Goal: Information Seeking & Learning: Find specific fact

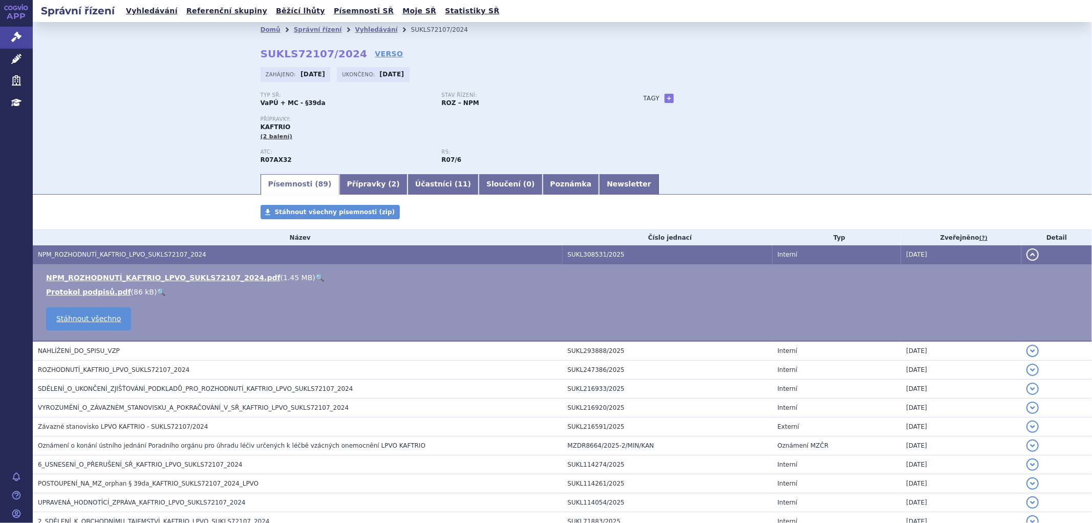
click at [1030, 252] on button "detail" at bounding box center [1033, 254] width 12 height 12
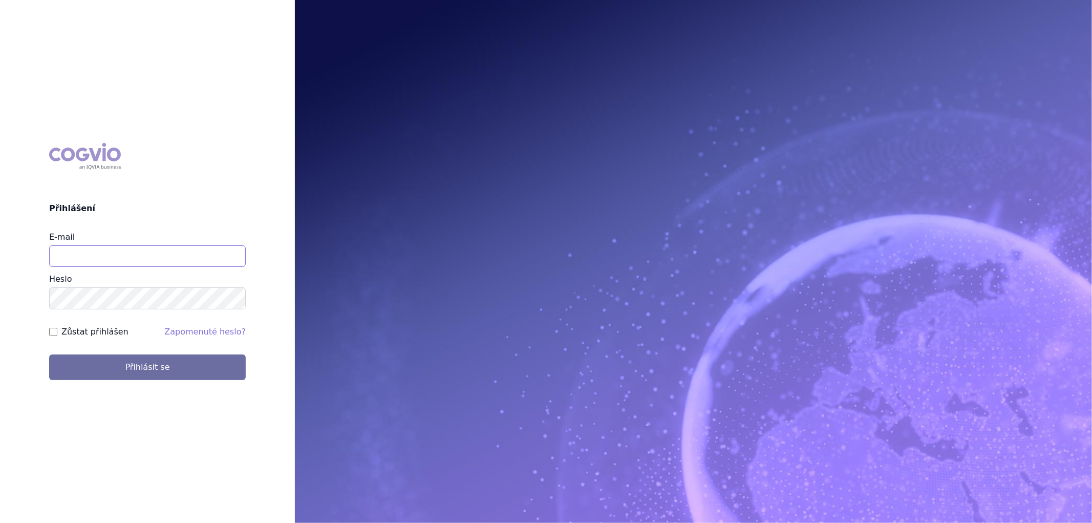
drag, startPoint x: 171, startPoint y: 248, endPoint x: 172, endPoint y: 262, distance: 13.9
click at [171, 248] on input "E-mail" at bounding box center [147, 256] width 197 height 22
type input "aplikace.ocul1@vzp.cz"
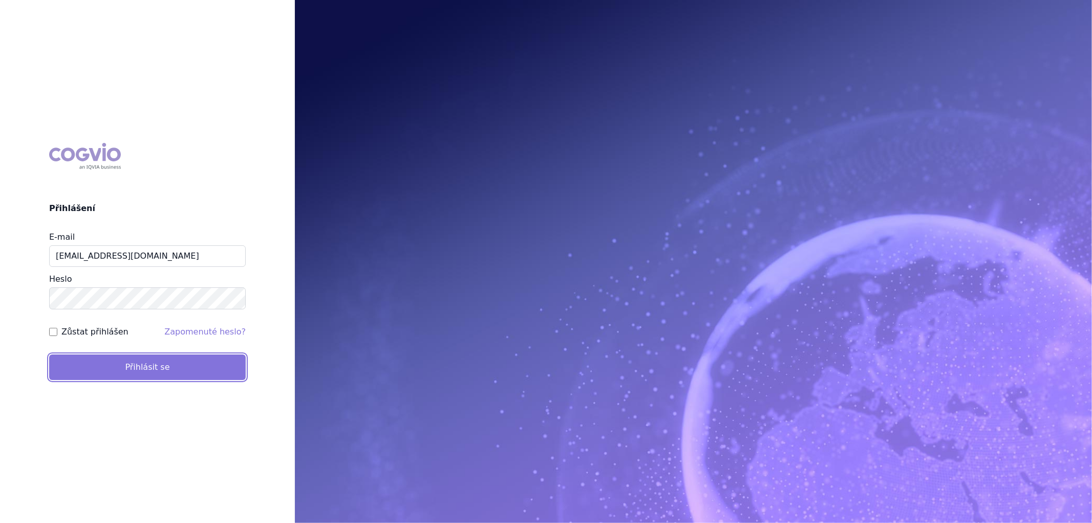
click at [142, 375] on button "Přihlásit se" at bounding box center [147, 367] width 197 height 26
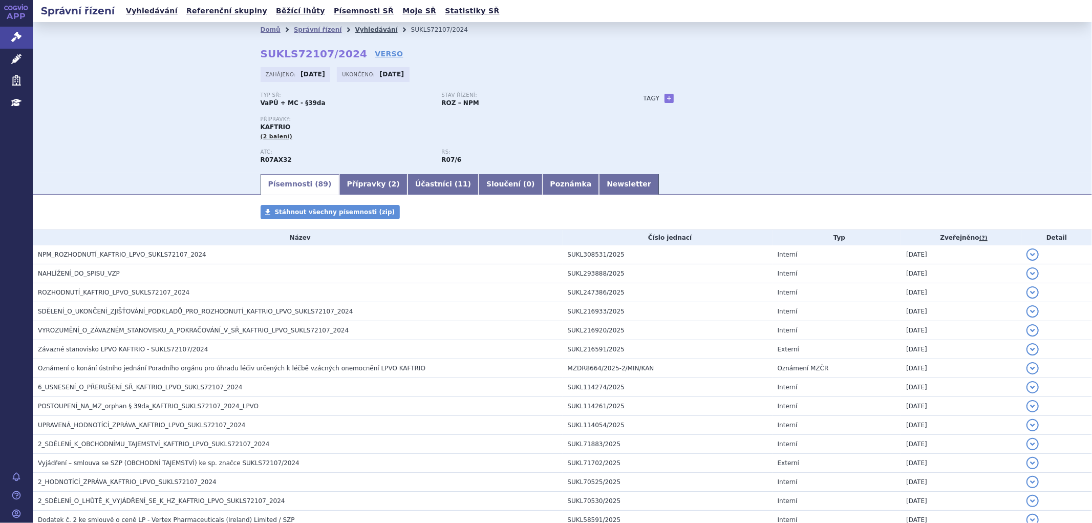
click at [370, 28] on link "Vyhledávání" at bounding box center [376, 29] width 43 height 7
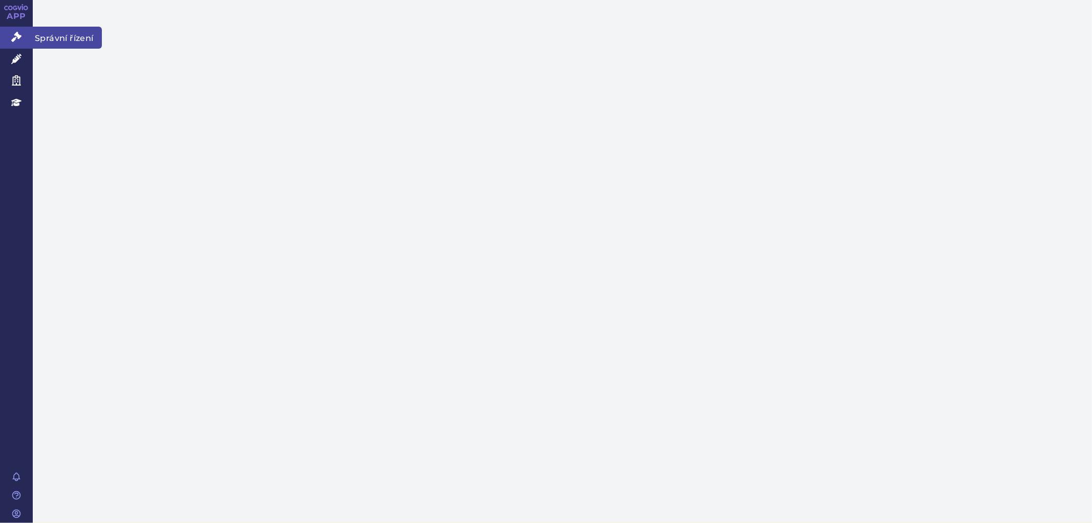
click at [17, 33] on icon at bounding box center [16, 37] width 10 height 10
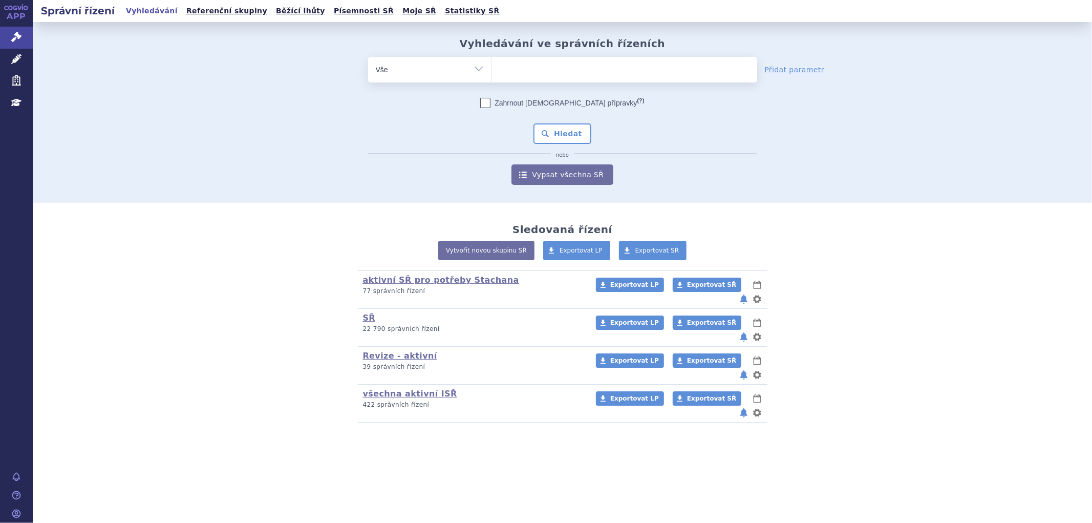
click at [551, 72] on ul at bounding box center [625, 68] width 266 height 22
click at [492, 72] on select at bounding box center [491, 69] width 1 height 26
type input "re"
type input "reb"
type input "reblo"
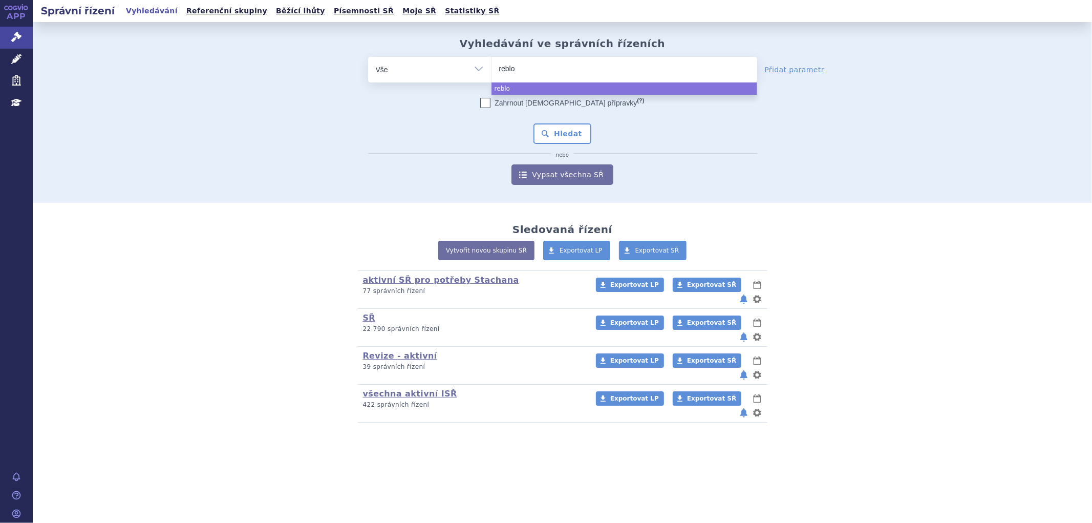
type input "rebloz"
type input "reblozy"
type input "[MEDICAL_DATA]"
select select "[MEDICAL_DATA]"
click at [571, 130] on button "Hledat" at bounding box center [563, 133] width 58 height 20
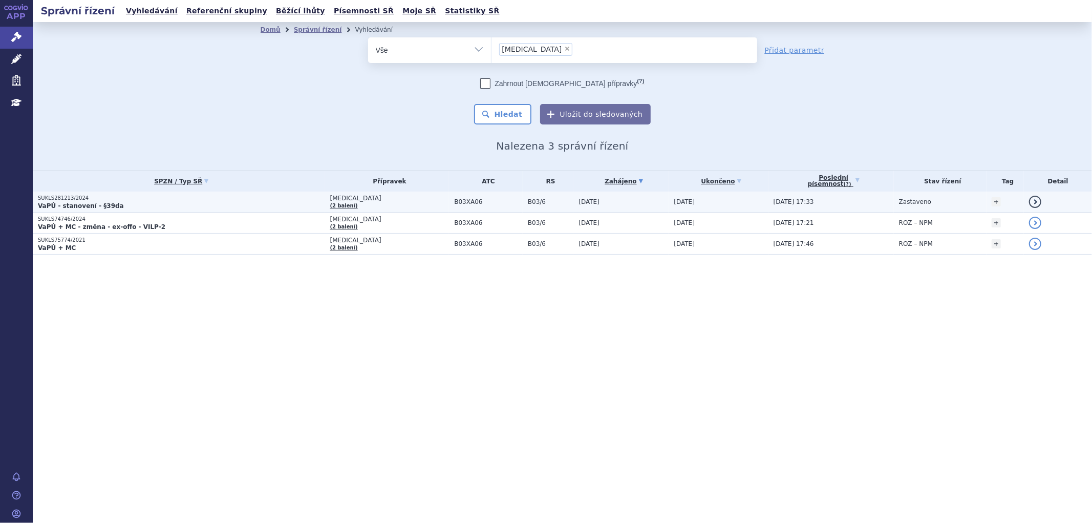
click at [203, 206] on p "VaPÚ - stanovení - §39da" at bounding box center [181, 206] width 287 height 8
click at [323, 198] on p "SUKLS281213/2024" at bounding box center [181, 198] width 287 height 7
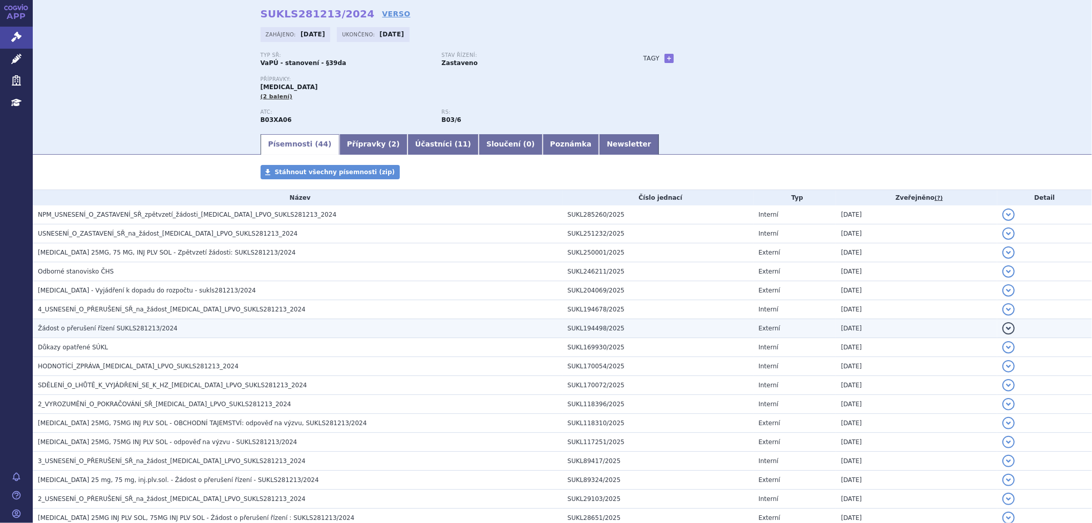
scroll to position [57, 0]
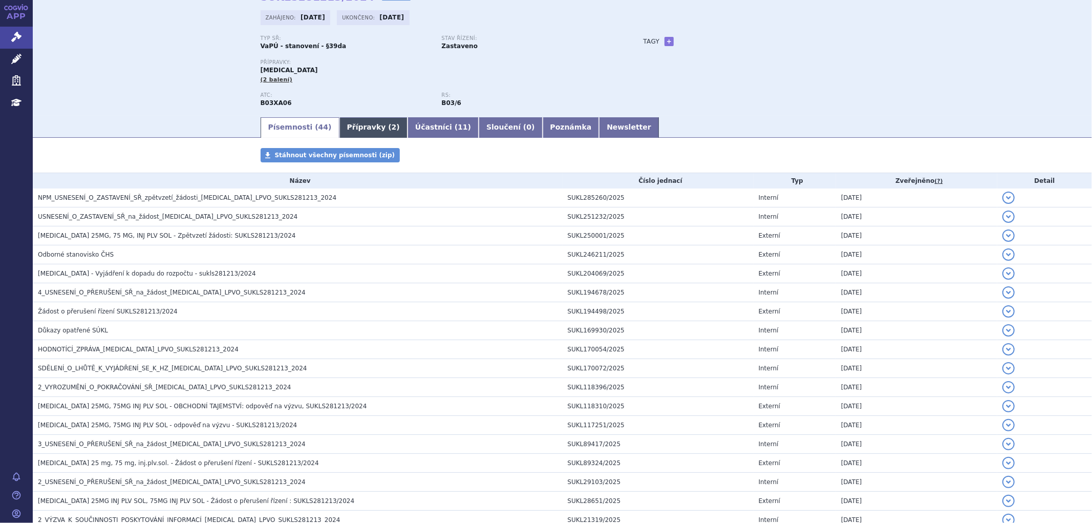
click at [349, 134] on link "Přípravky ( 2 )" at bounding box center [374, 127] width 68 height 20
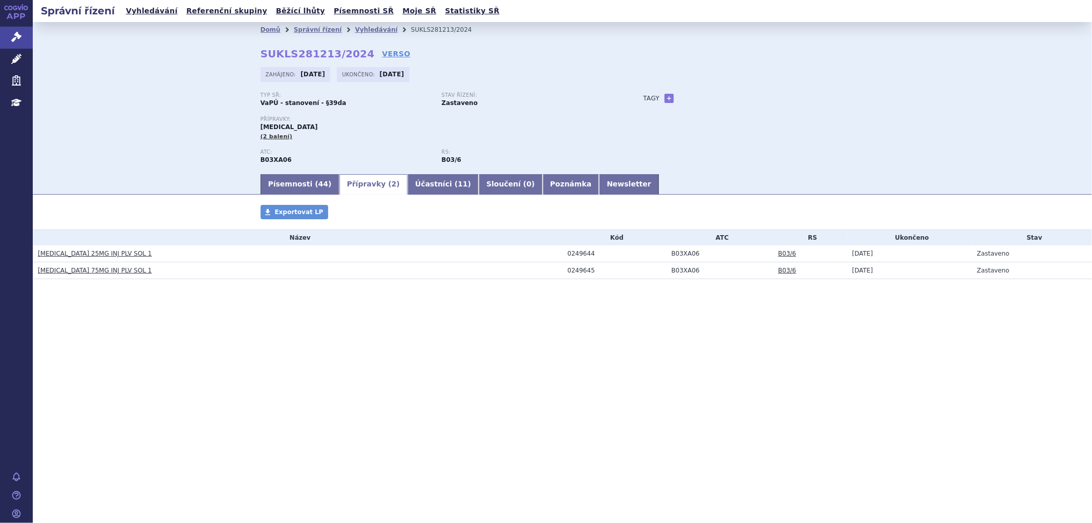
click at [106, 254] on link "REBLOZYL 25MG INJ PLV SOL 1" at bounding box center [95, 253] width 114 height 7
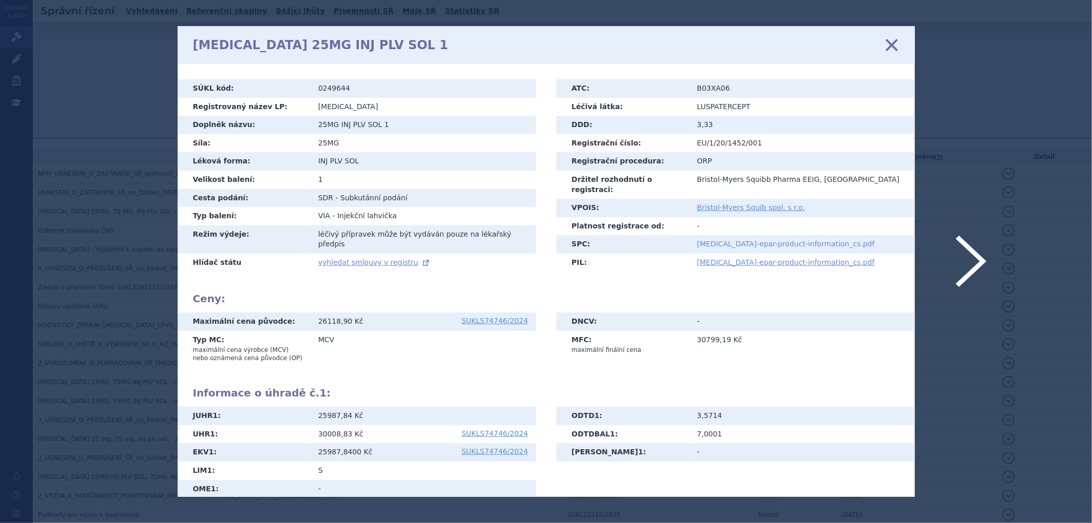
click at [742, 240] on link "reblozyl-epar-product-information_cs.pdf" at bounding box center [787, 244] width 178 height 8
click at [889, 41] on icon at bounding box center [892, 45] width 22 height 22
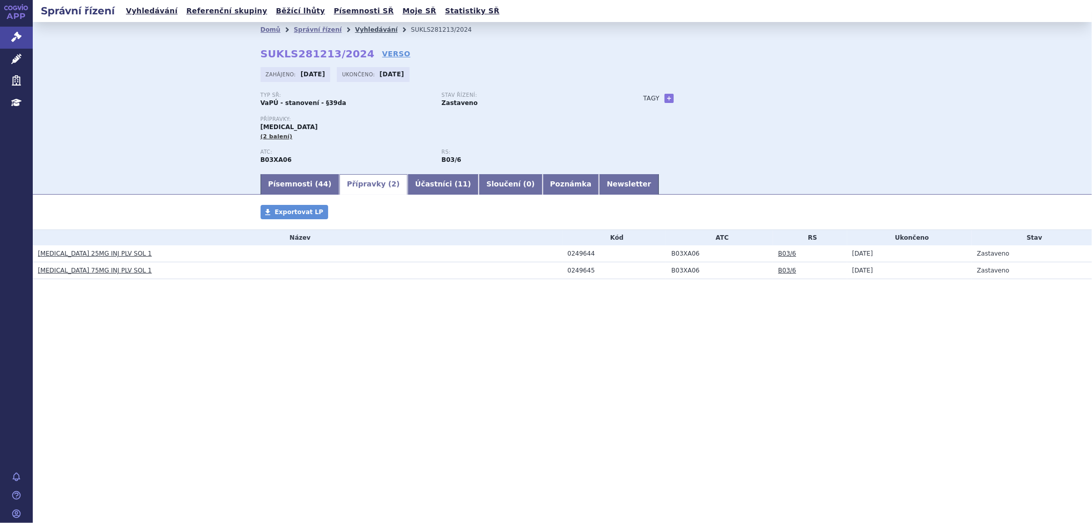
click at [361, 30] on link "Vyhledávání" at bounding box center [376, 29] width 43 height 7
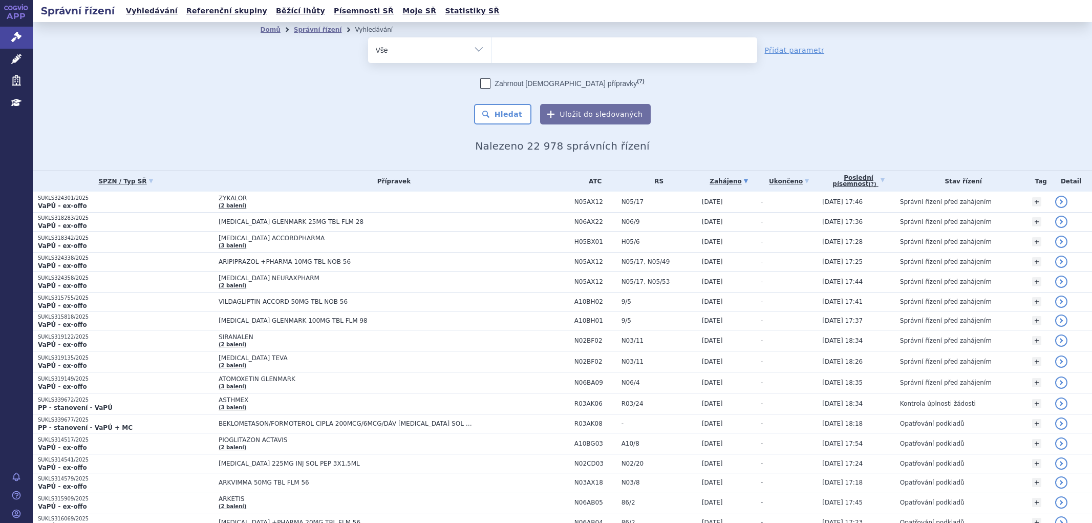
click at [499, 48] on input "search" at bounding box center [502, 49] width 6 height 13
paste input "SKYCLARYS"
type input "SKYCLARYS"
click at [513, 46] on span "SKYCLARYS" at bounding box center [522, 49] width 40 height 7
click at [492, 45] on select "SKYCLARYS" at bounding box center [491, 50] width 1 height 26
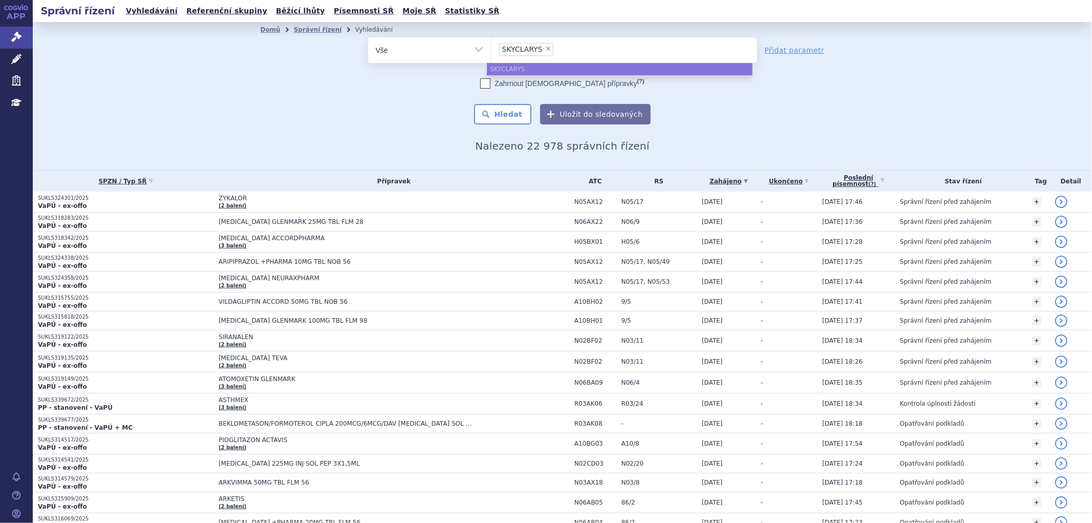
select select "SKYCLARYS"
click at [515, 109] on button "Hledat" at bounding box center [503, 114] width 58 height 20
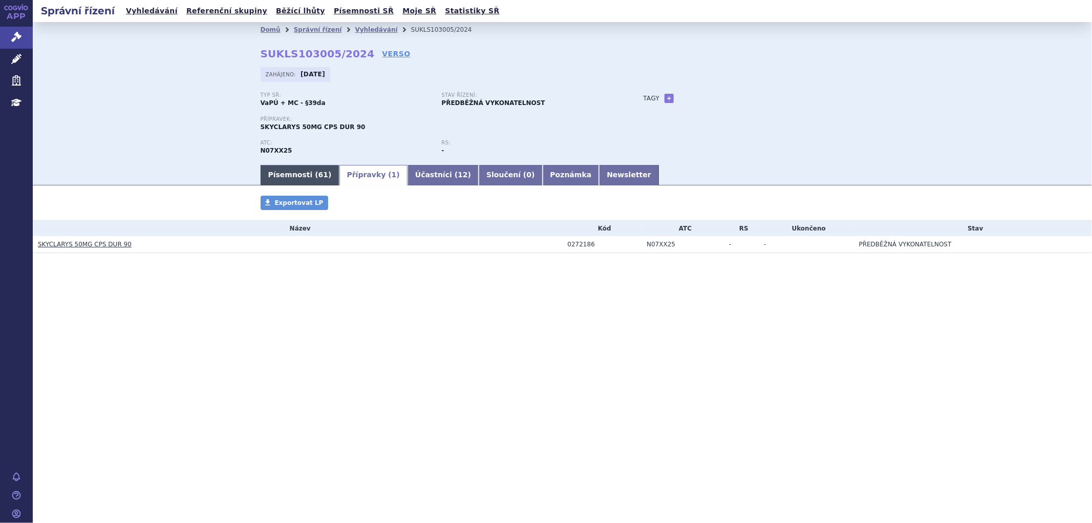
click at [286, 177] on link "Písemnosti ( 61 )" at bounding box center [300, 175] width 79 height 20
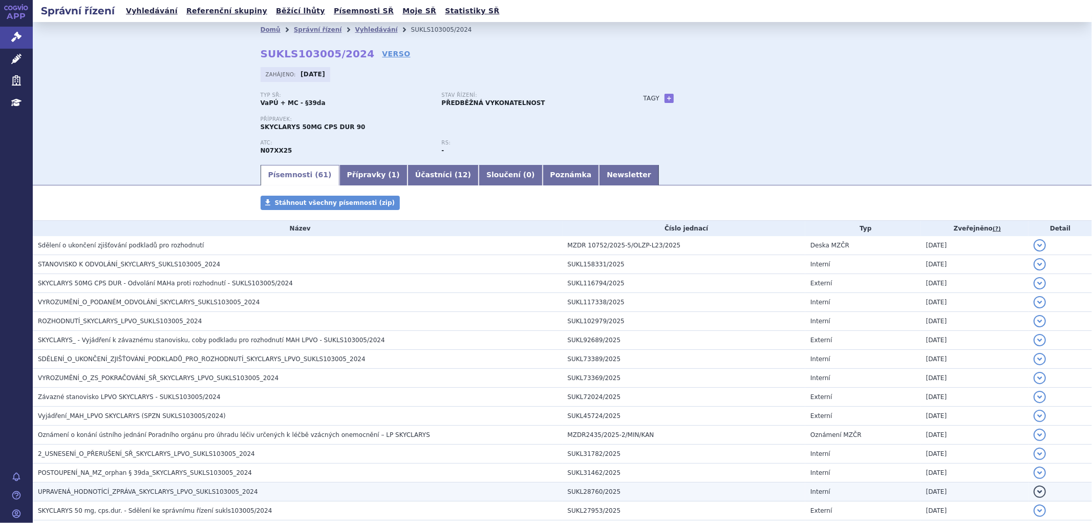
click at [82, 493] on span "UPRAVENÁ_HODNOTÍCÍ_ZPRÁVA_SKYCLARYS_LPVO_SUKLS103005_2024" at bounding box center [148, 491] width 220 height 7
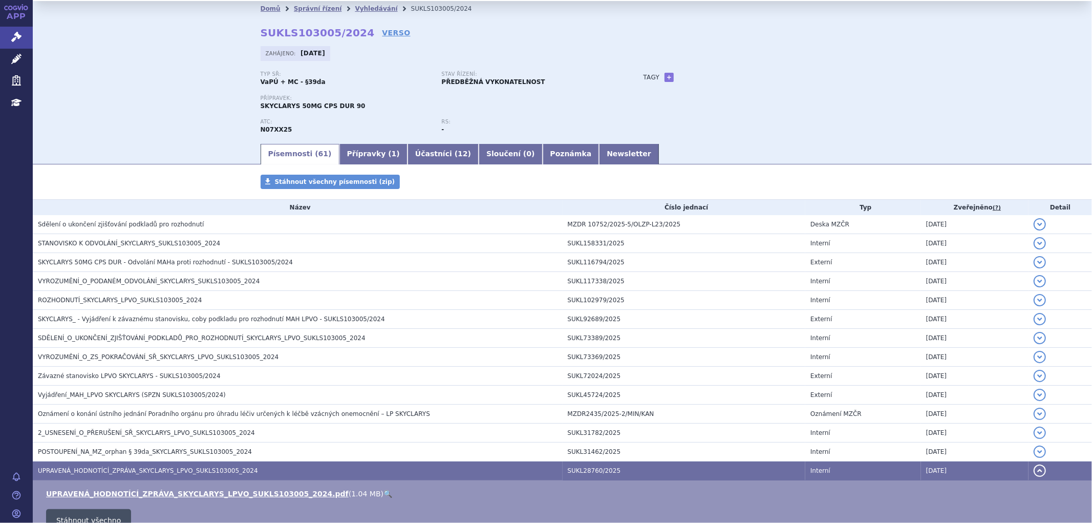
scroll to position [57, 0]
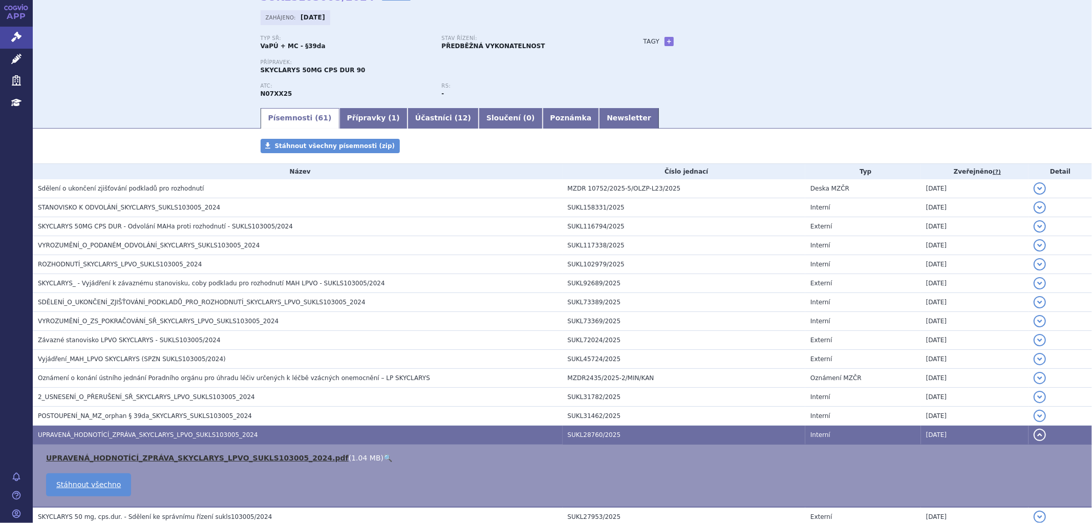
click at [120, 457] on link "UPRAVENÁ_HODNOTÍCÍ_ZPRÁVA_SKYCLARYS_LPVO_SUKLS103005_2024.pdf" at bounding box center [197, 458] width 303 height 8
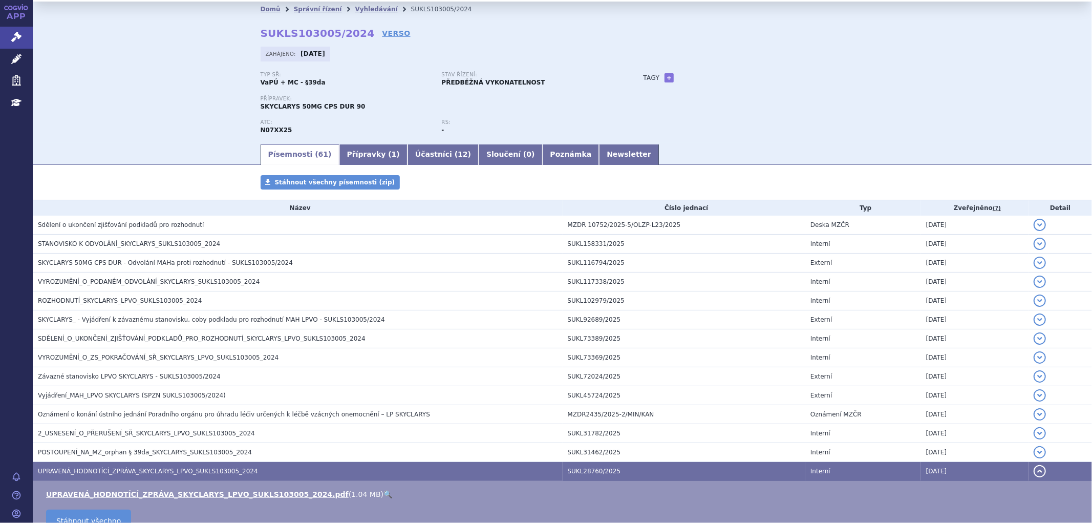
scroll to position [0, 0]
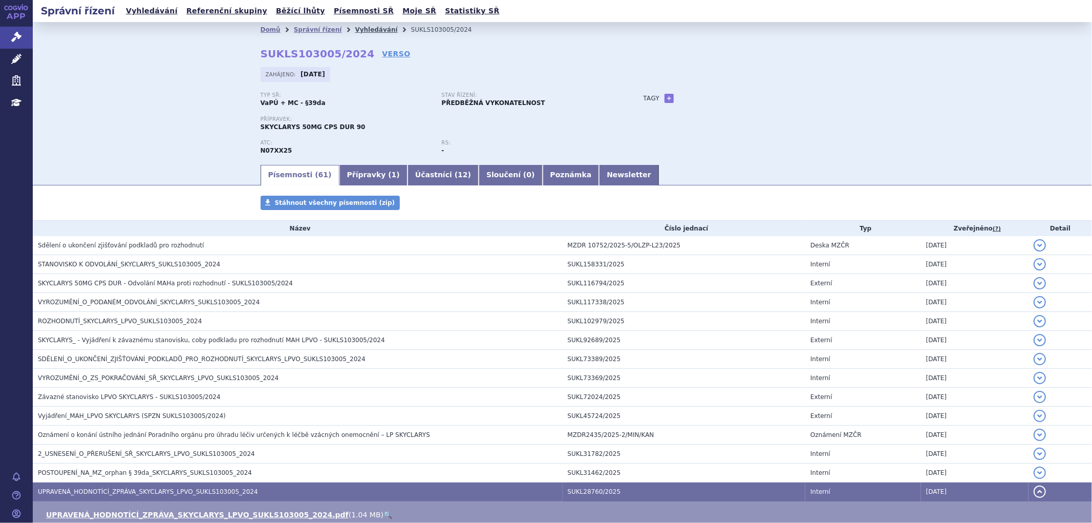
click at [355, 29] on link "Vyhledávání" at bounding box center [376, 29] width 43 height 7
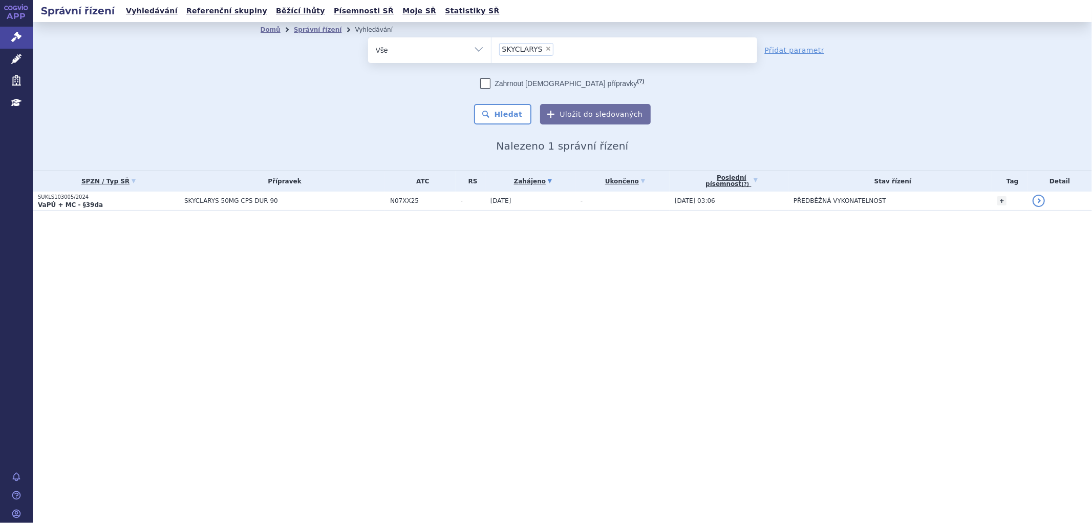
click at [545, 46] on span "×" at bounding box center [548, 49] width 6 height 6
click at [492, 46] on select "SKYCLARYS" at bounding box center [491, 50] width 1 height 26
click at [543, 51] on ul "× SKYCLARYS" at bounding box center [625, 48] width 266 height 23
click at [492, 51] on select "SKYCLARYS" at bounding box center [491, 50] width 1 height 26
select select
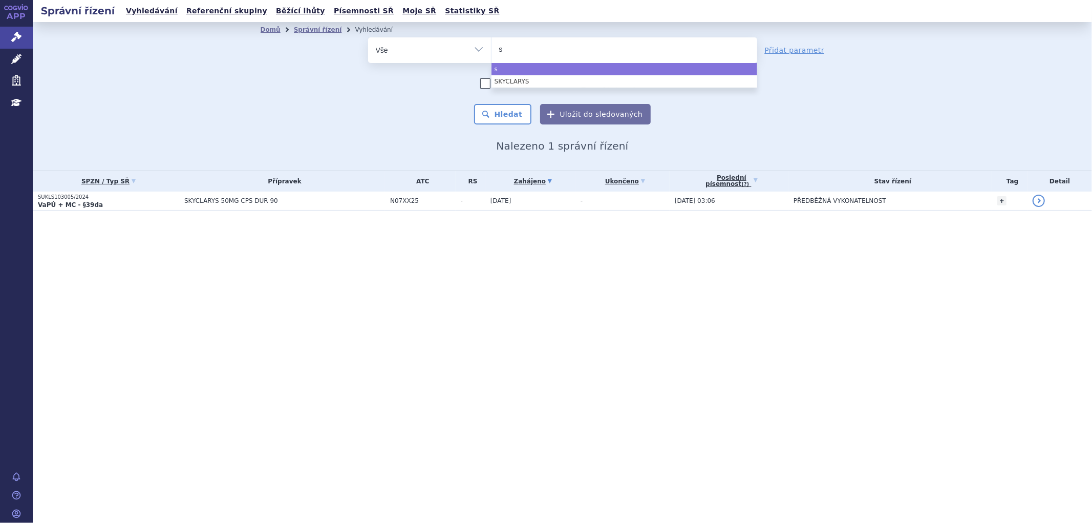
type input "sa"
type input "sar"
type input "sarc"
type input "sarcl"
type input "sarcli"
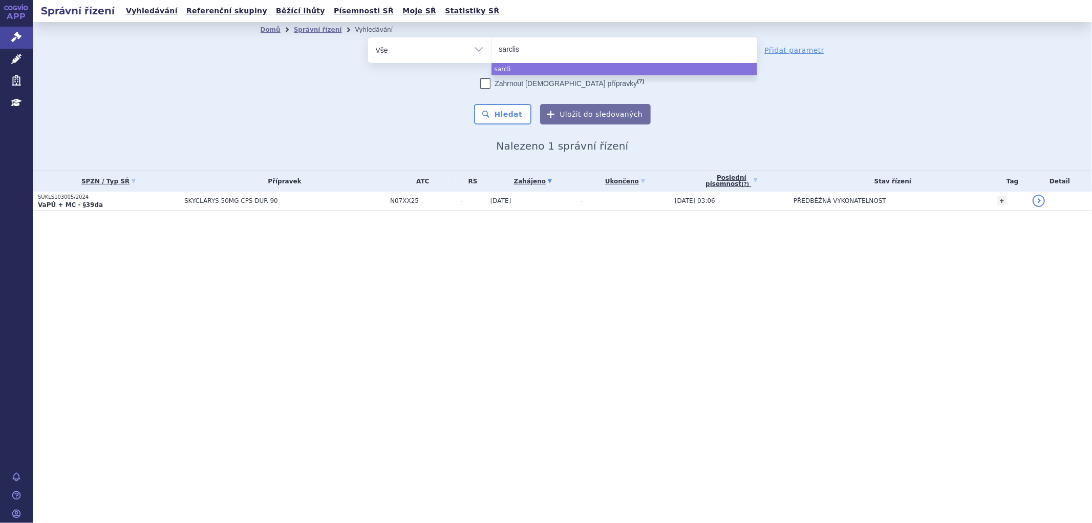
type input "sarclisa"
select select "sarclisa"
click at [509, 113] on button "Hledat" at bounding box center [503, 114] width 58 height 20
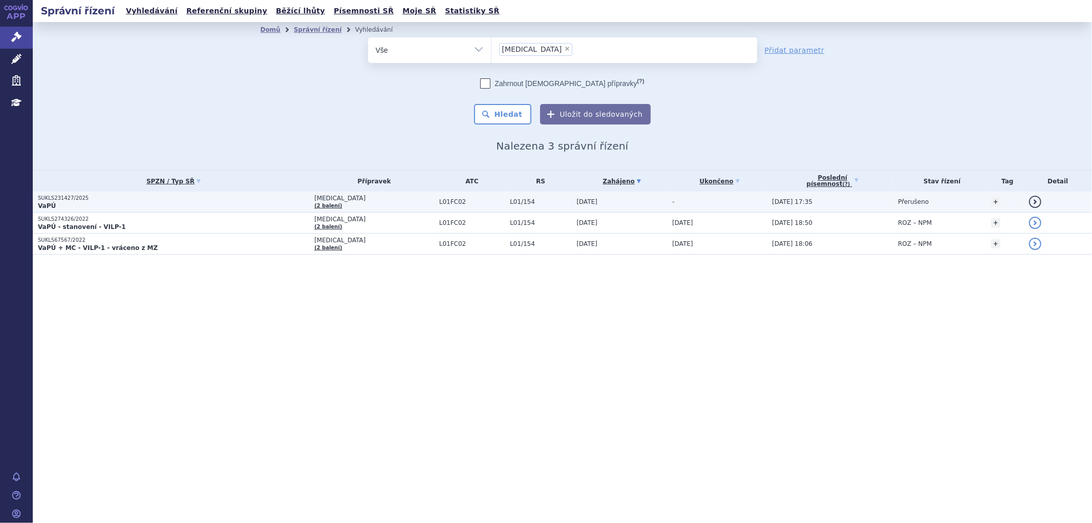
click at [369, 205] on td "[MEDICAL_DATA] (2 balení)" at bounding box center [371, 202] width 125 height 21
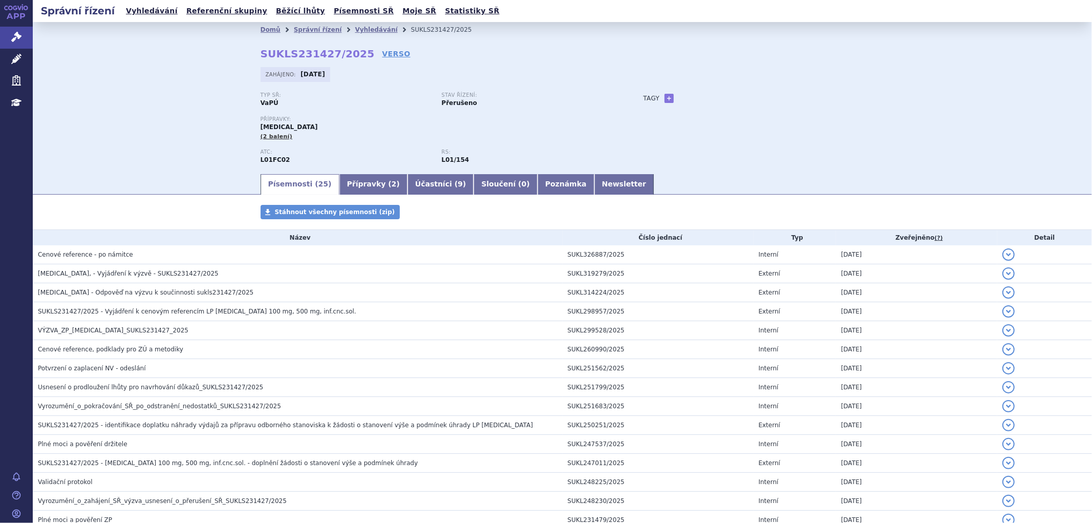
click at [344, 181] on link "Přípravky ( 2 )" at bounding box center [374, 184] width 68 height 20
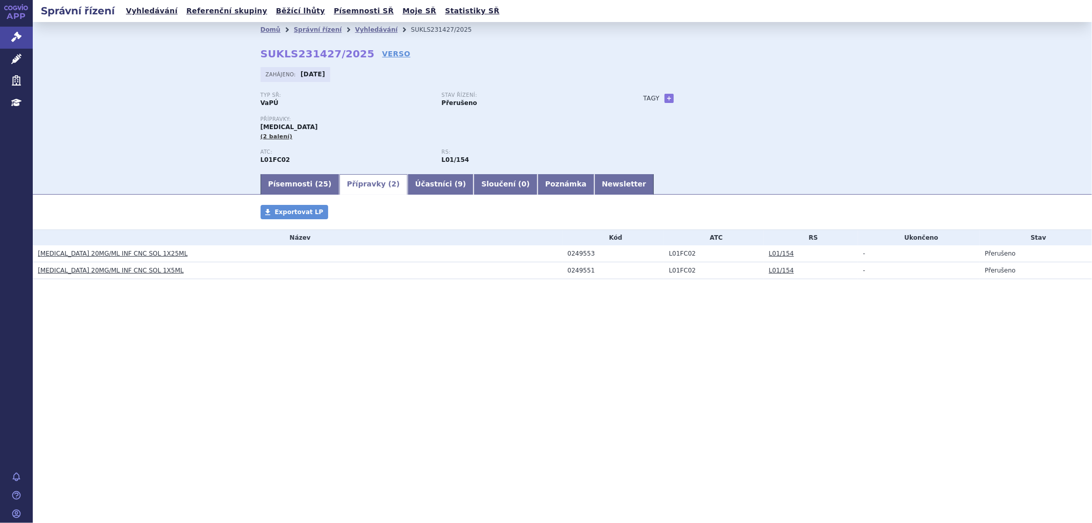
click at [115, 255] on link "SARCLISA 20MG/ML INF CNC SOL 1X25ML" at bounding box center [113, 253] width 150 height 7
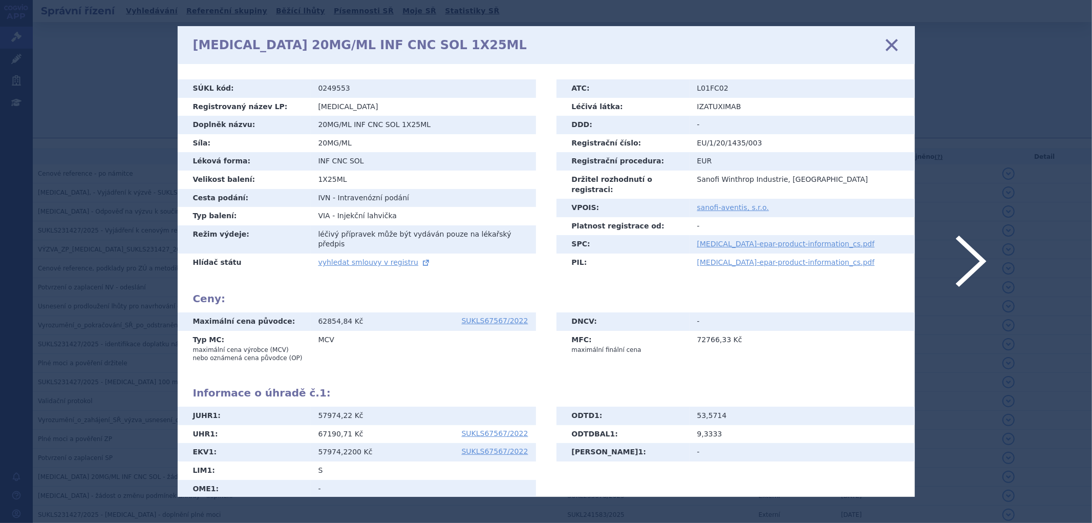
click at [887, 45] on icon at bounding box center [892, 45] width 22 height 22
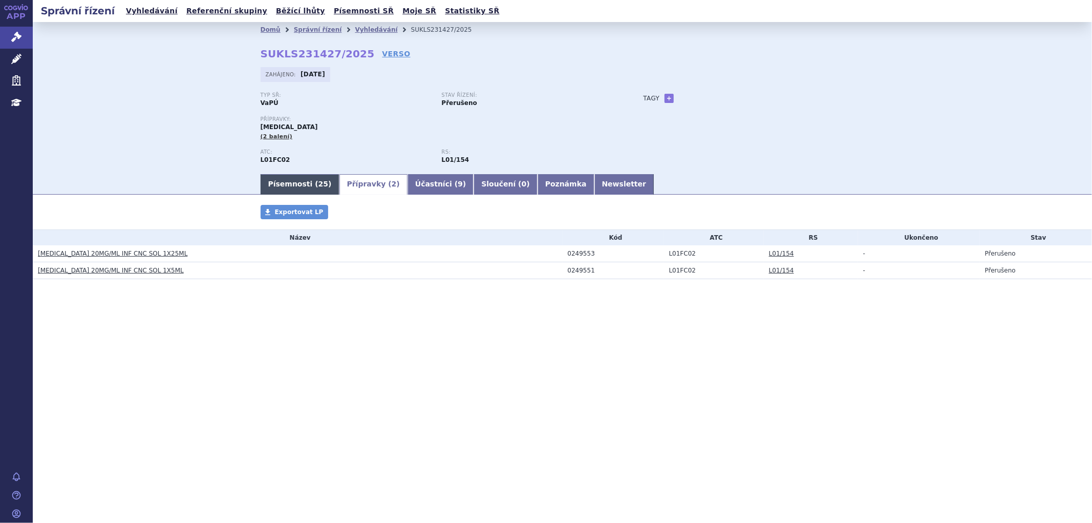
click at [298, 181] on link "Písemnosti ( 25 )" at bounding box center [300, 184] width 79 height 20
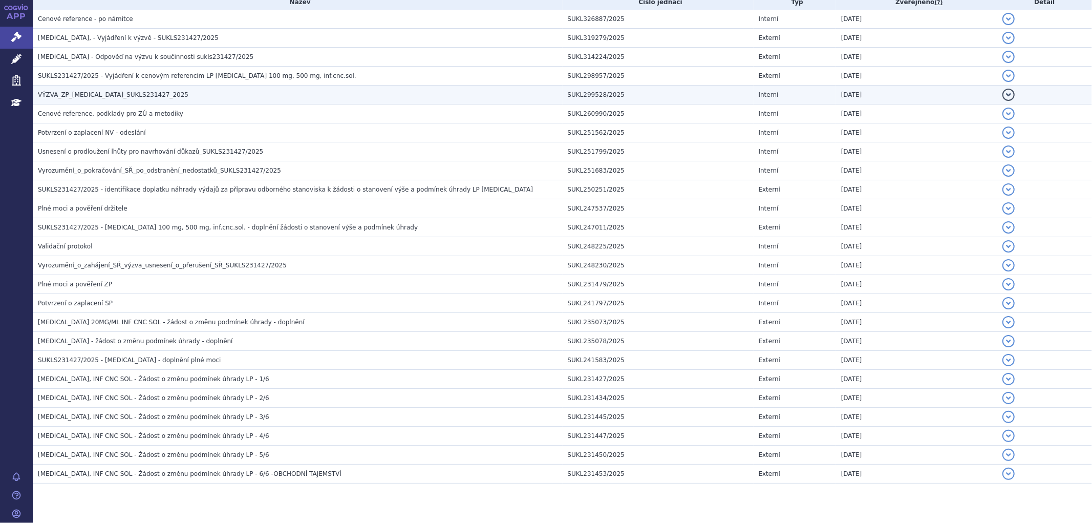
scroll to position [260, 0]
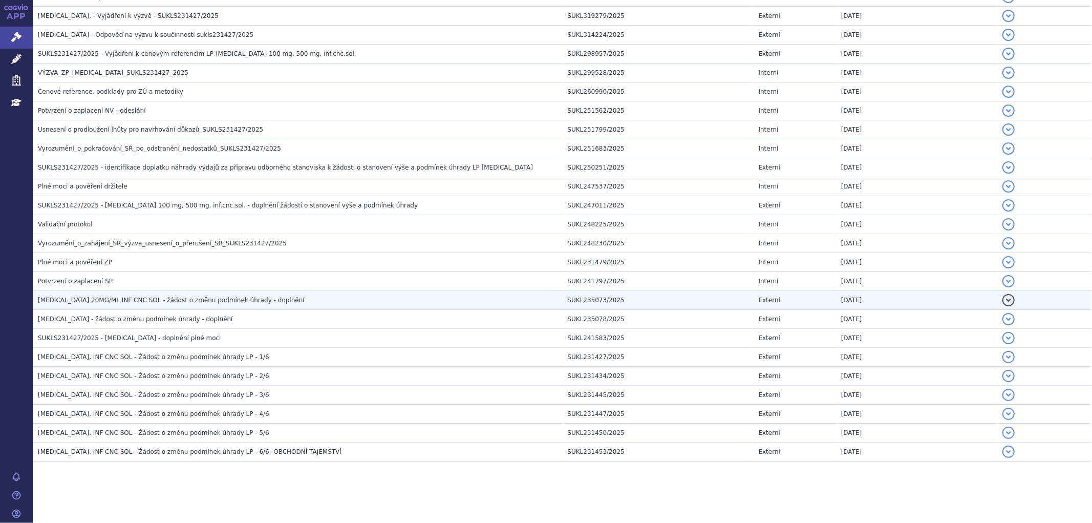
click at [158, 297] on span "SARCLISA 20MG/ML INF CNC SOL - žádost o změnu podmínek úhrady - doplnění" at bounding box center [171, 300] width 267 height 7
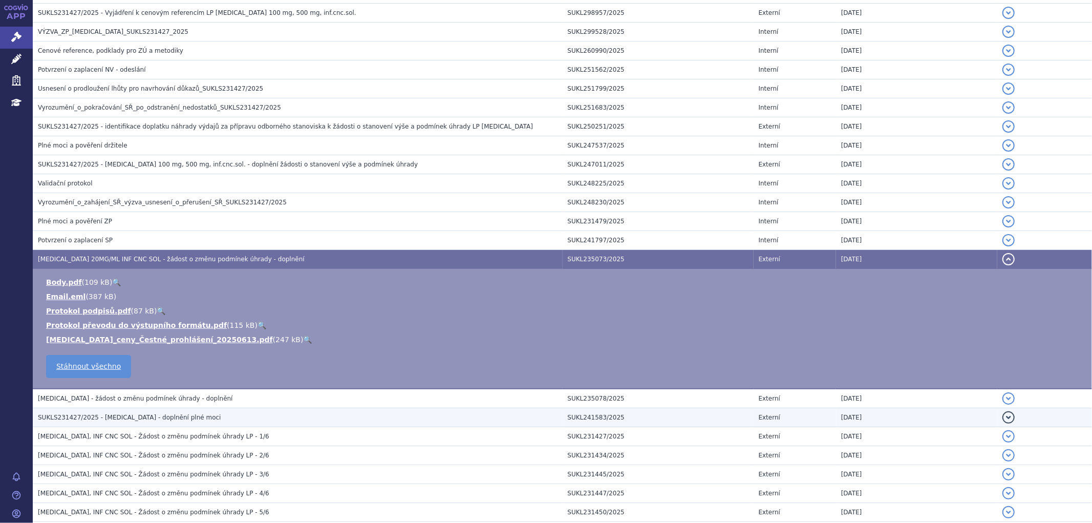
scroll to position [318, 0]
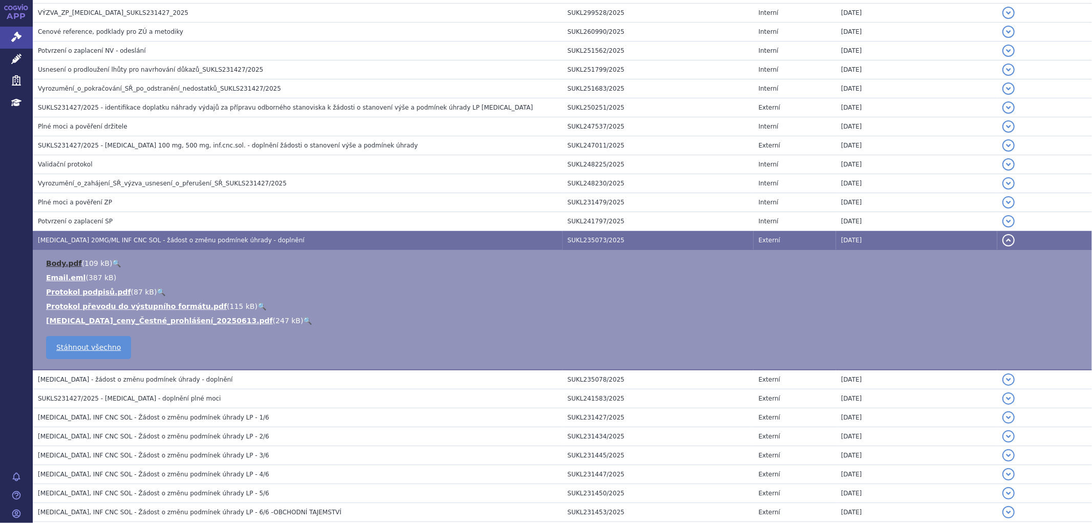
click at [62, 267] on link "Body.pdf" at bounding box center [64, 263] width 36 height 8
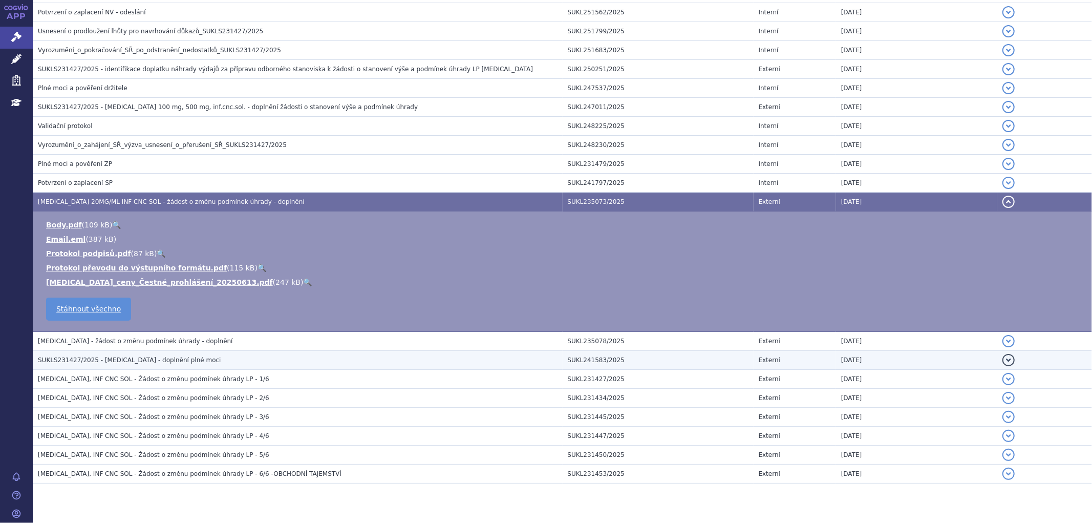
scroll to position [374, 0]
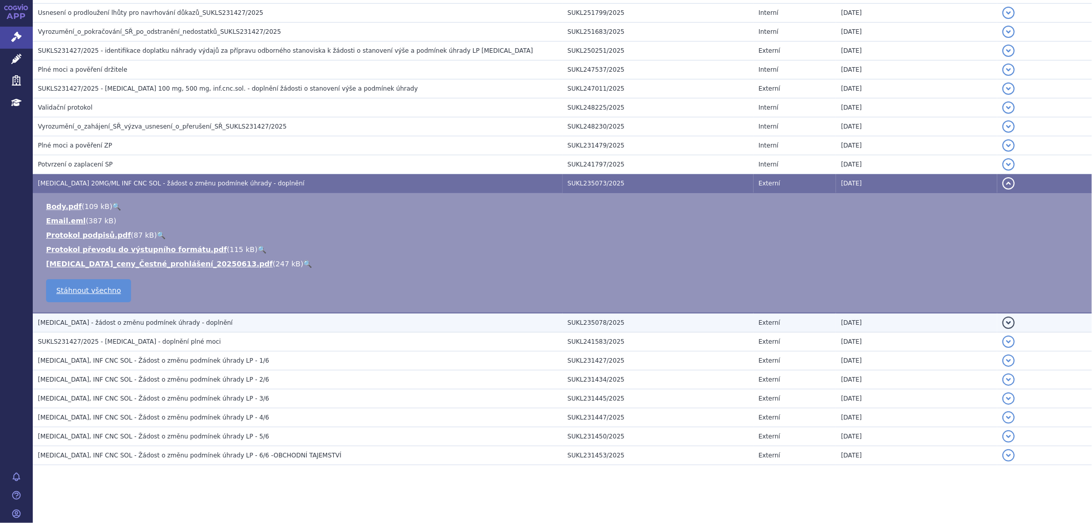
click at [145, 325] on span "SARCLISA - žádost o změnu podmínek úhrady - doplnění" at bounding box center [135, 322] width 195 height 7
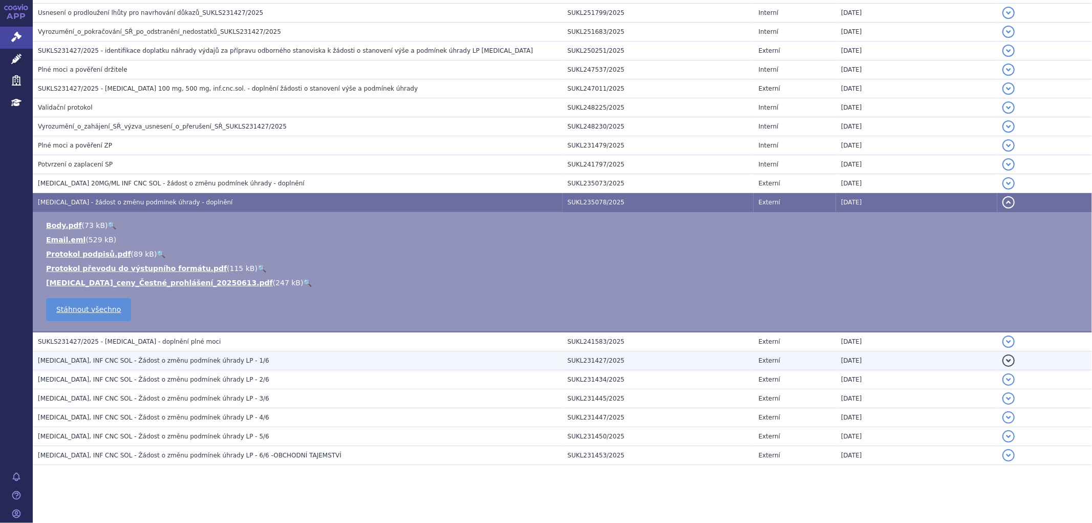
click at [145, 352] on td "SARCLISA, INF CNC SOL - Žádost o změnu podmínek úhrady LP - 1/6" at bounding box center [298, 360] width 530 height 19
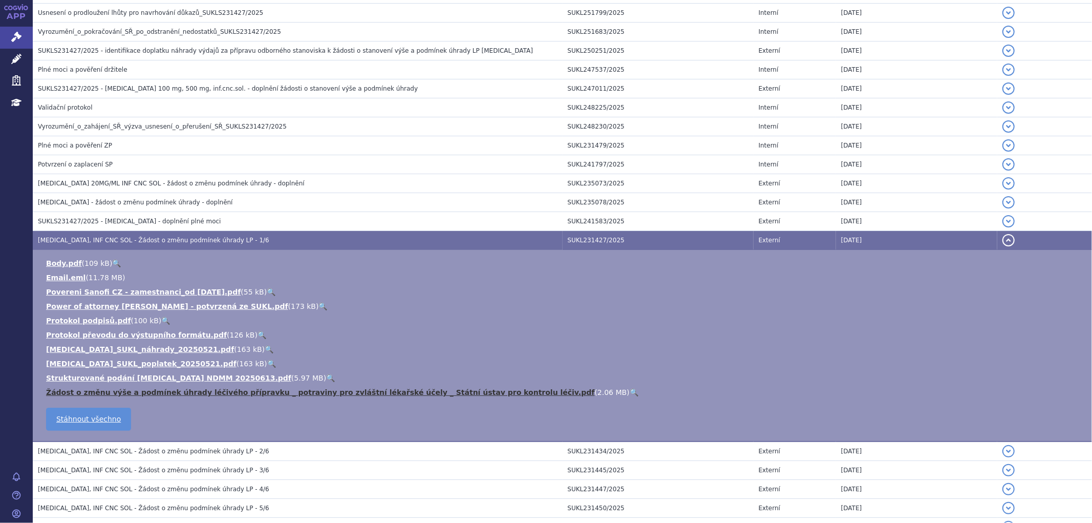
click at [102, 392] on link "Žádost o změnu výše a podmínek úhrady léčivého přípravku _ potraviny pro zvlášt…" at bounding box center [320, 392] width 549 height 8
click at [1005, 242] on button "detail" at bounding box center [1009, 240] width 12 height 12
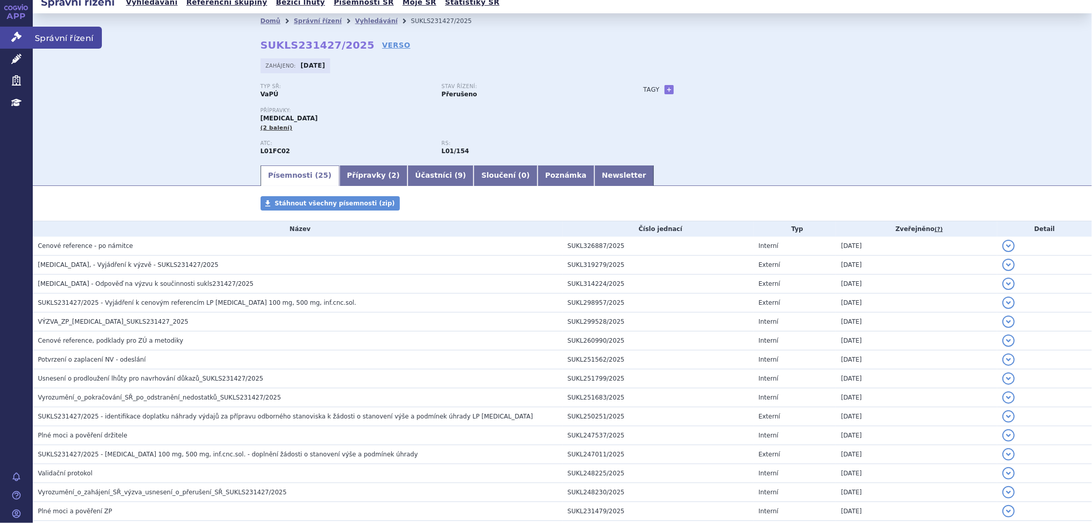
scroll to position [0, 0]
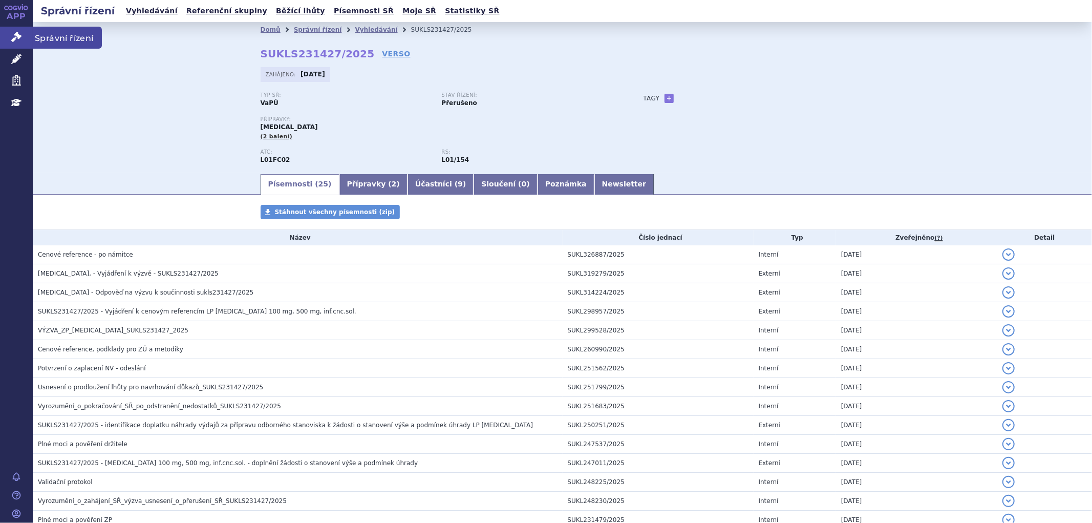
click at [10, 40] on link "Správní řízení" at bounding box center [16, 38] width 33 height 22
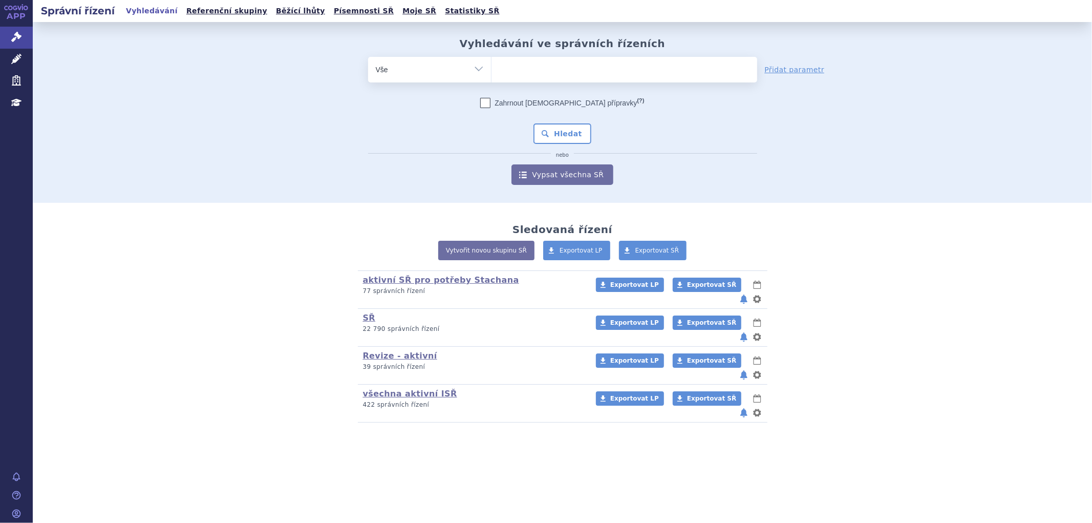
click at [539, 67] on ul at bounding box center [625, 68] width 266 height 22
click at [492, 67] on select at bounding box center [491, 69] width 1 height 26
paste input "SUKLS82811/2023"
type input "SUKLS82811/2023"
select select "SUKLS82811/2023"
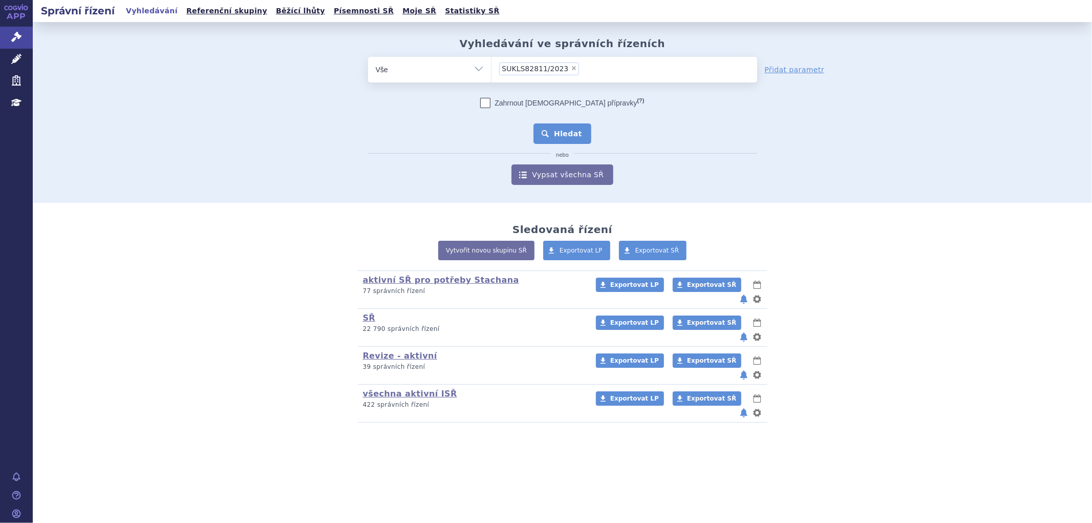
click at [562, 127] on button "Hledat" at bounding box center [563, 133] width 58 height 20
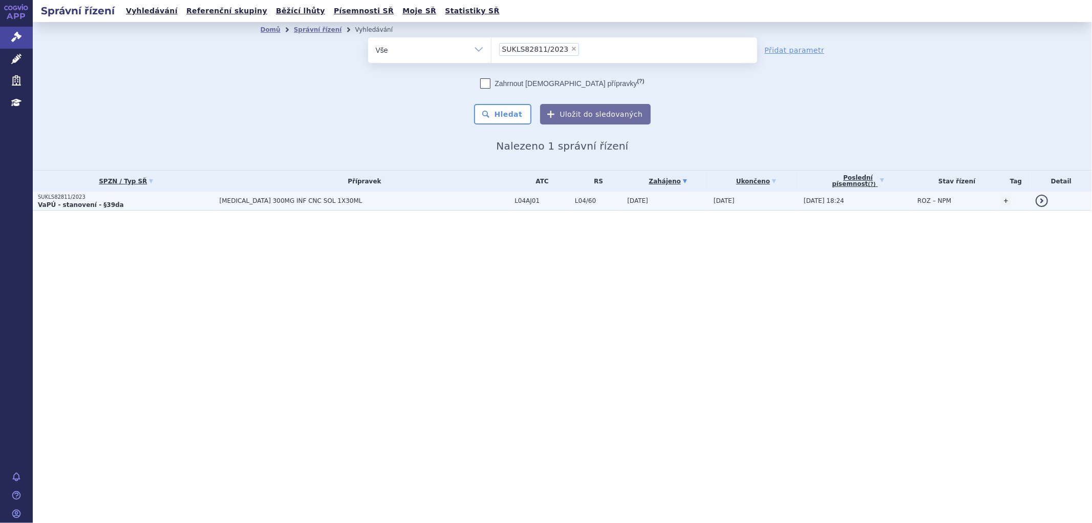
click at [375, 201] on span "[MEDICAL_DATA] 300MG INF CNC SOL 1X30ML" at bounding box center [348, 200] width 256 height 7
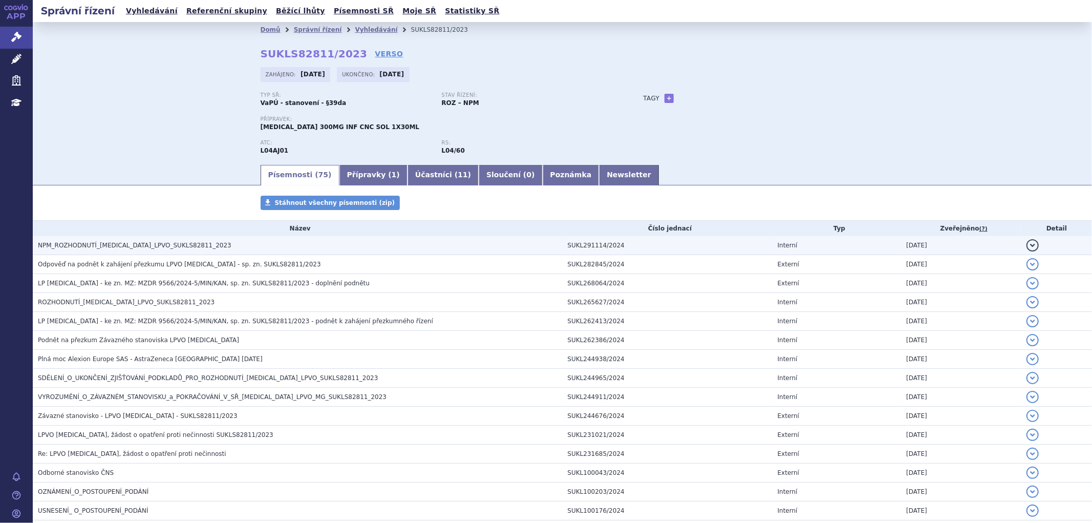
click at [207, 246] on h3 "NPM_ROZHODNUTÍ_SOLIRIS_LPVO_SUKLS82811_2023" at bounding box center [300, 245] width 525 height 10
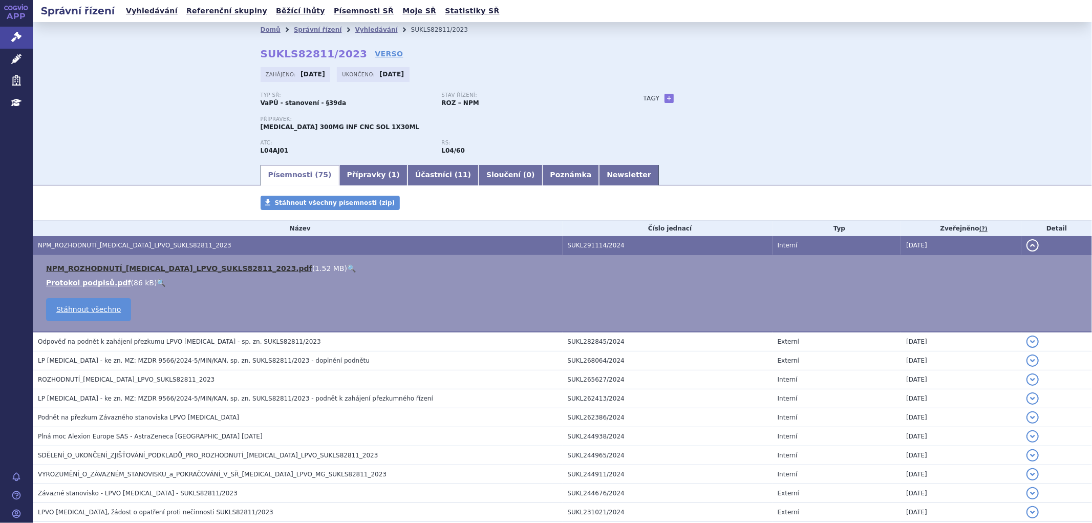
click at [175, 265] on link "NPM_ROZHODNUTÍ_SOLIRIS_LPVO_SUKLS82811_2023.pdf" at bounding box center [179, 268] width 266 height 8
click at [364, 29] on link "Vyhledávání" at bounding box center [376, 29] width 43 height 7
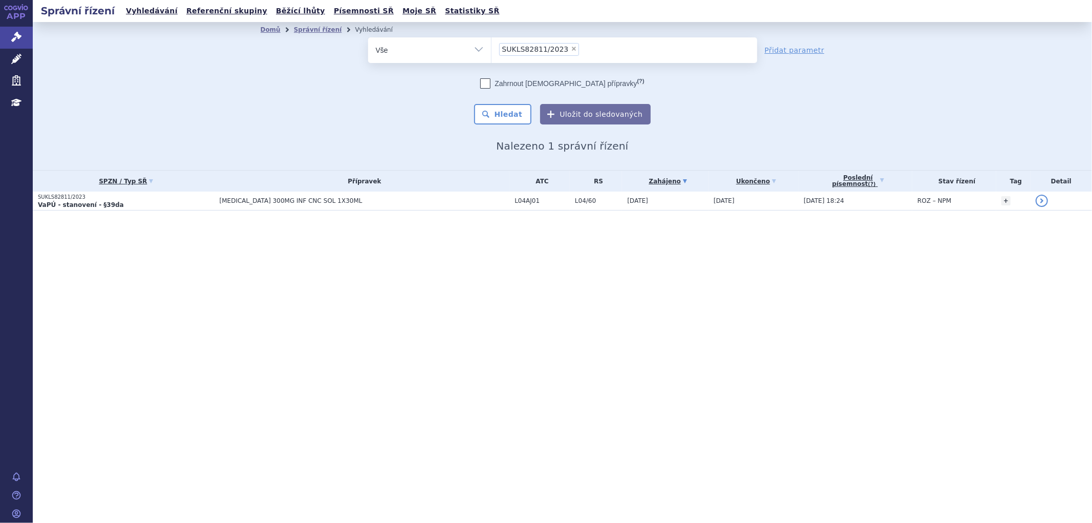
click at [570, 47] on li "× SUKLS82811/2023" at bounding box center [539, 49] width 80 height 13
click at [492, 47] on select "SUKLS82811/2023" at bounding box center [491, 50] width 1 height 26
click at [571, 50] on span "×" at bounding box center [574, 49] width 6 height 6
click at [492, 50] on select "SUKLS82811/2023" at bounding box center [491, 50] width 1 height 26
select select
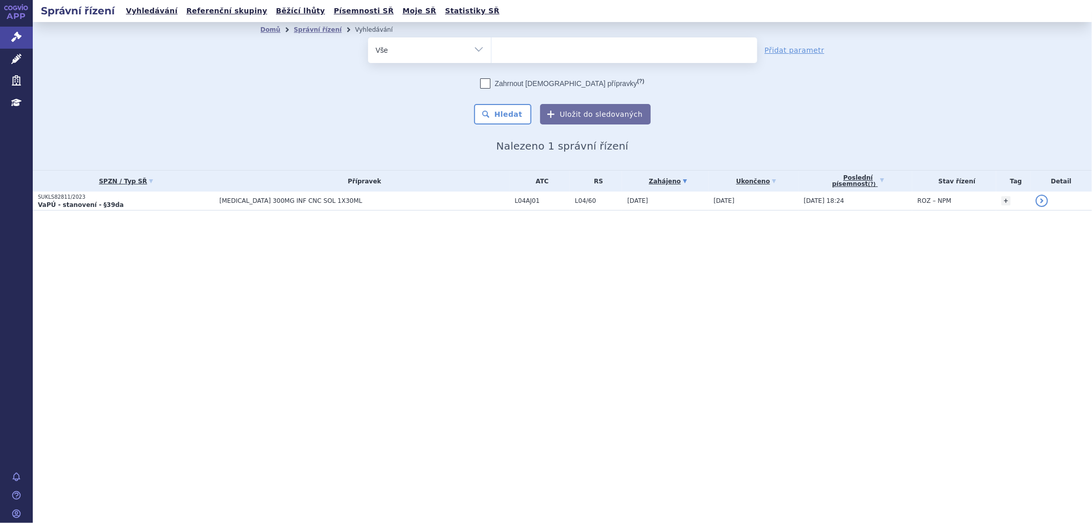
type input "SUKLS127032/2023"
select select "SUKLS127032/2023"
click at [511, 109] on button "Hledat" at bounding box center [503, 114] width 58 height 20
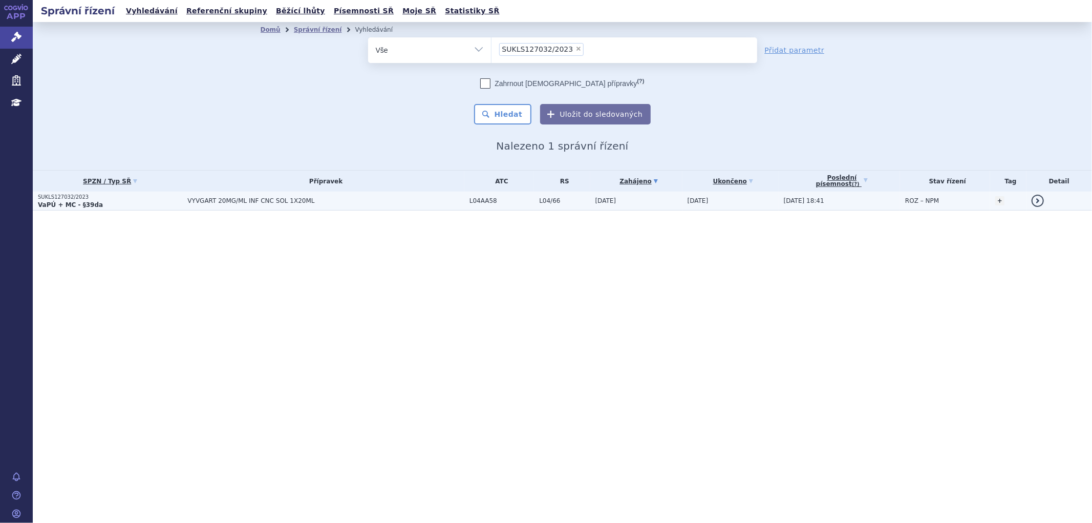
click at [292, 203] on span "VYVGART 20MG/ML INF CNC SOL 1X20ML" at bounding box center [315, 200] width 256 height 7
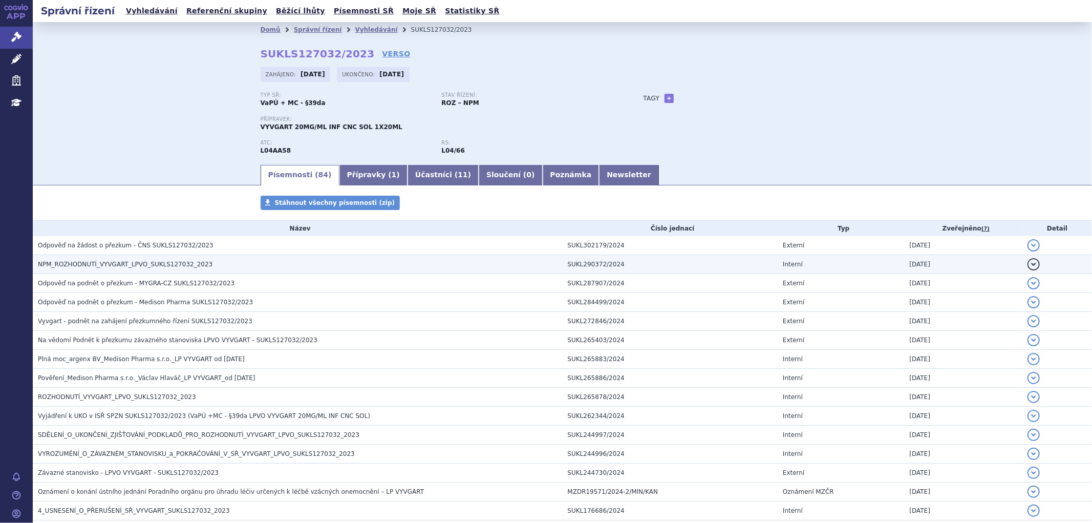
drag, startPoint x: 0, startPoint y: 0, endPoint x: 142, endPoint y: 265, distance: 300.4
click at [142, 265] on span "NPM_ROZHODNUTÍ_VYVGART_LPVO_SUKLS127032_2023" at bounding box center [125, 264] width 175 height 7
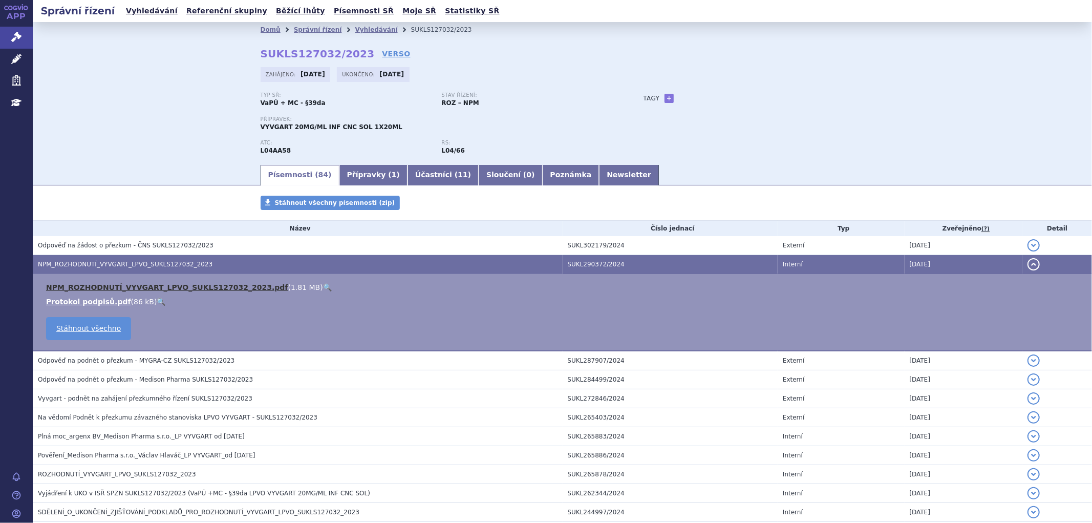
click at [143, 285] on link "NPM_ROZHODNUTÍ_VYVGART_LPVO_SUKLS127032_2023.pdf" at bounding box center [167, 287] width 242 height 8
click at [359, 27] on link "Vyhledávání" at bounding box center [376, 29] width 43 height 7
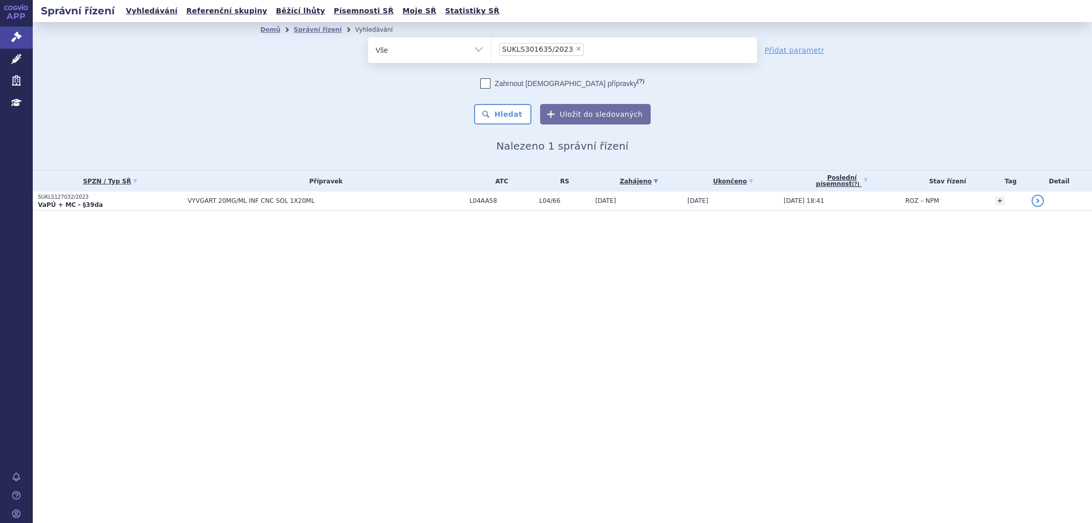
select select "SUKLS301635/2023"
click at [521, 110] on button "Hledat" at bounding box center [503, 114] width 58 height 20
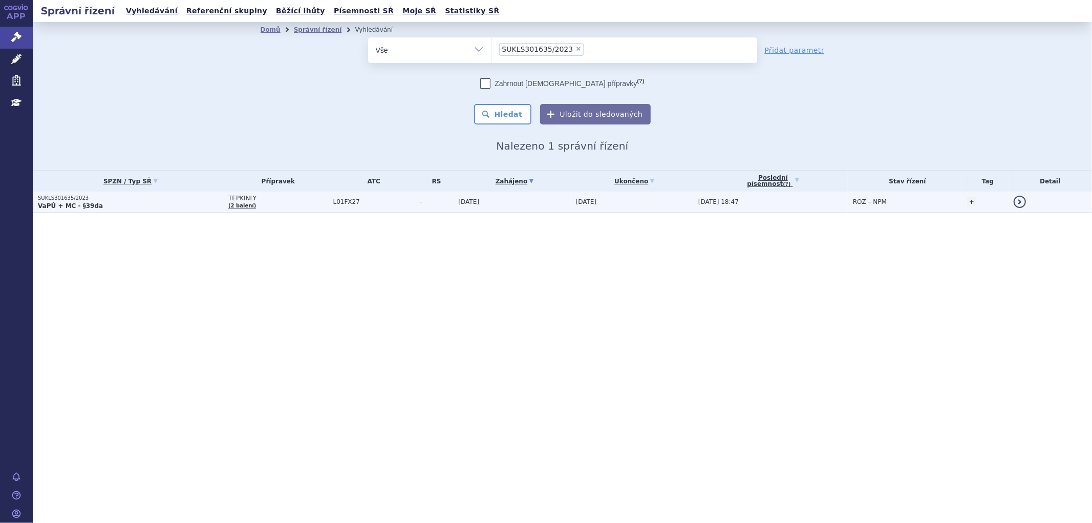
click at [187, 206] on p "VaPÚ + MC - §39da" at bounding box center [130, 206] width 185 height 8
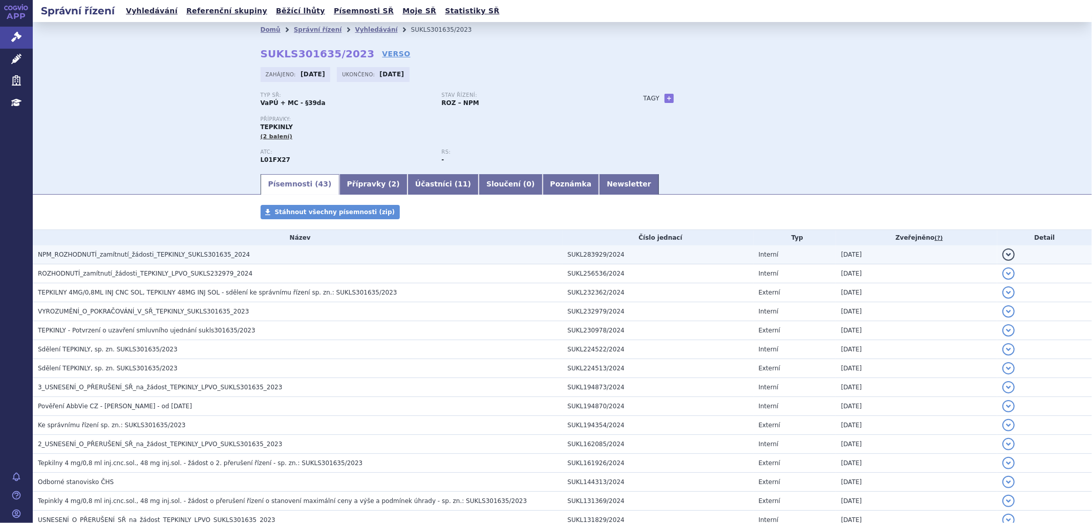
click at [110, 258] on span "NPM_ROZHODNUTÍ_zamítnutí_žádosti_TEPKINLY_SUKLS301635_2024" at bounding box center [144, 254] width 212 height 7
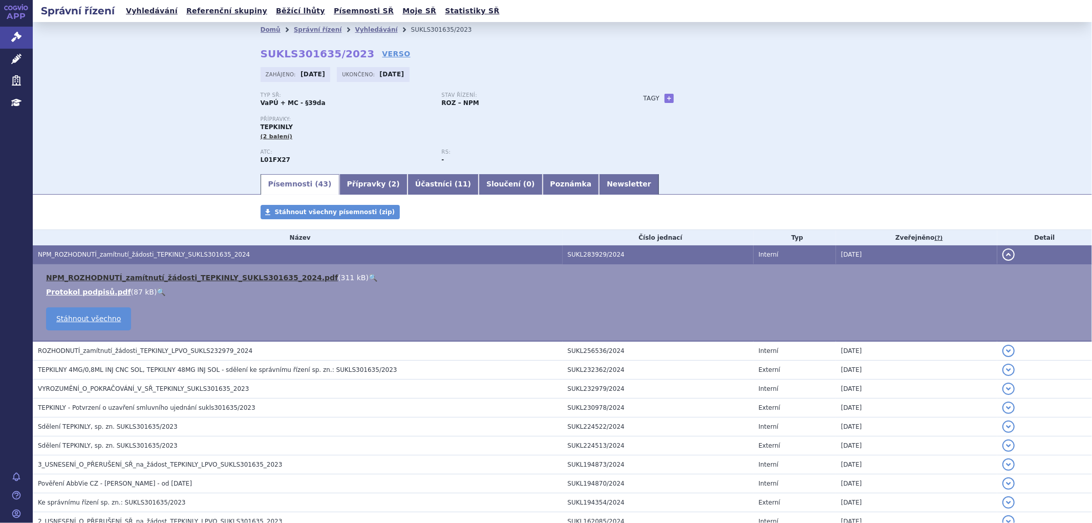
click at [206, 280] on link "NPM_ROZHODNUTÍ_zamítnutí_žádosti_TEPKINLY_SUKLS301635_2024.pdf" at bounding box center [192, 278] width 292 height 8
click at [362, 24] on li "Vyhledávání" at bounding box center [383, 29] width 56 height 15
click at [356, 31] on link "Vyhledávání" at bounding box center [376, 29] width 43 height 7
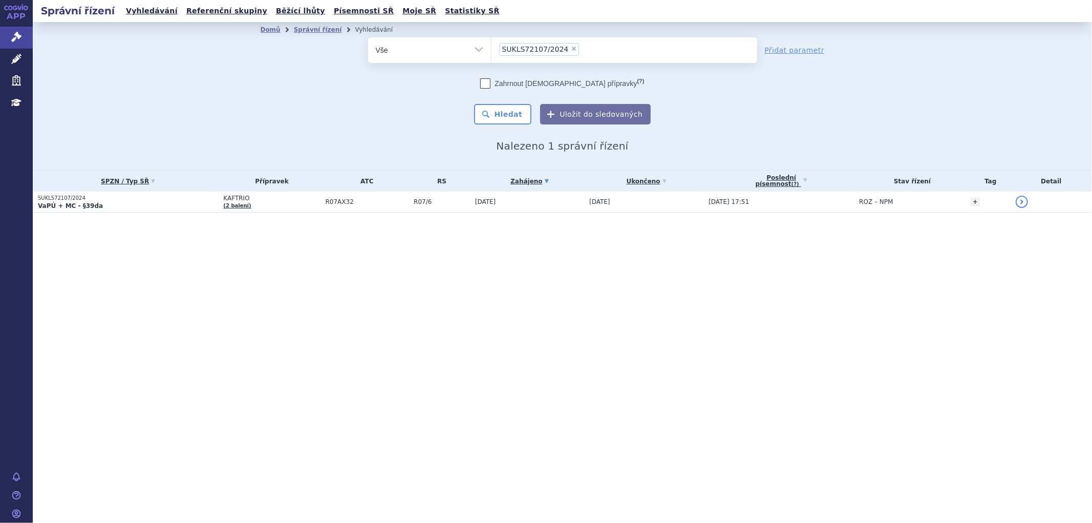
click at [571, 48] on span "×" at bounding box center [574, 49] width 6 height 6
click at [492, 48] on select "SUKLS72107/2024" at bounding box center [491, 50] width 1 height 26
select select
type input "SUKLS127032/2023"
select select "SUKLS127032/2023"
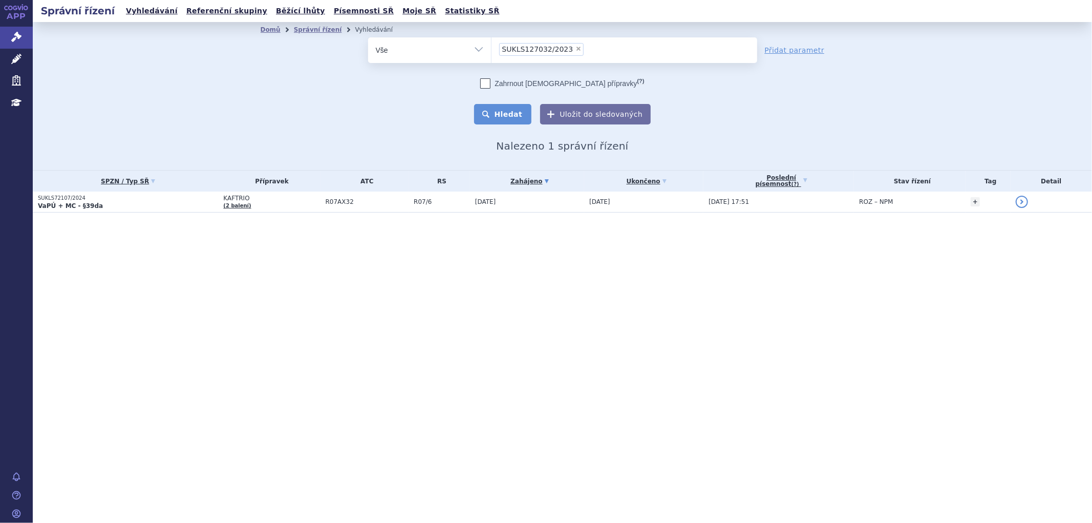
click at [510, 114] on button "Hledat" at bounding box center [503, 114] width 58 height 20
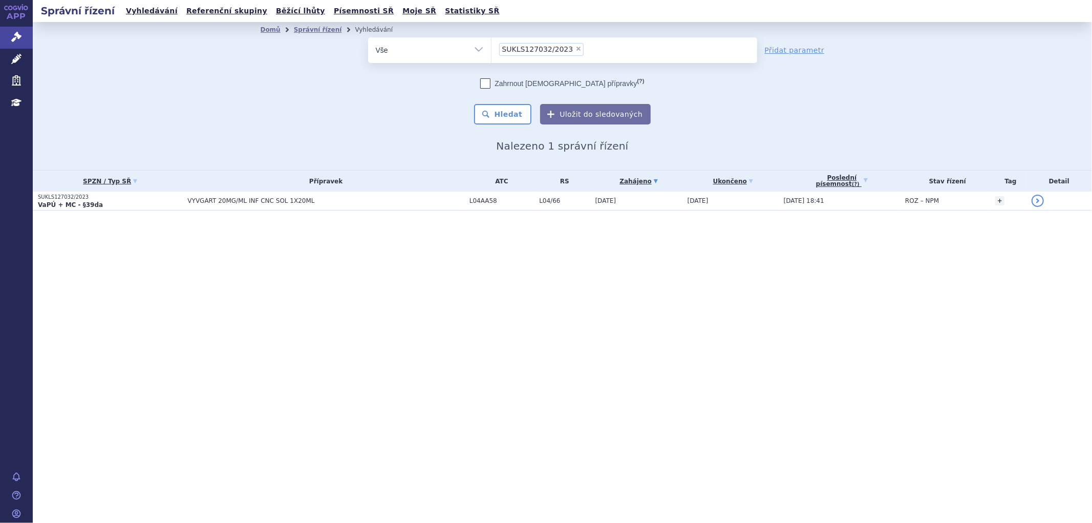
click at [327, 207] on td "VYVGART 20MG/ML INF CNC SOL 1X20ML" at bounding box center [323, 201] width 282 height 19
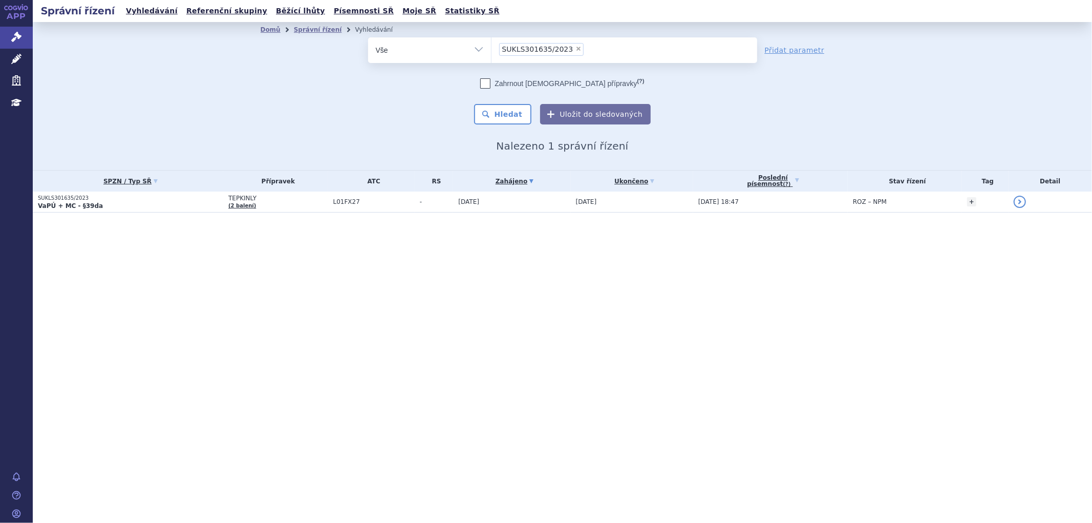
click at [564, 48] on li "× SUKLS301635/2023" at bounding box center [541, 49] width 85 height 13
click at [492, 48] on select "SUKLS301635/2023" at bounding box center [491, 50] width 1 height 26
click at [576, 48] on span "×" at bounding box center [579, 49] width 6 height 6
click at [492, 48] on select "SUKLS301635/2023" at bounding box center [491, 50] width 1 height 26
select select
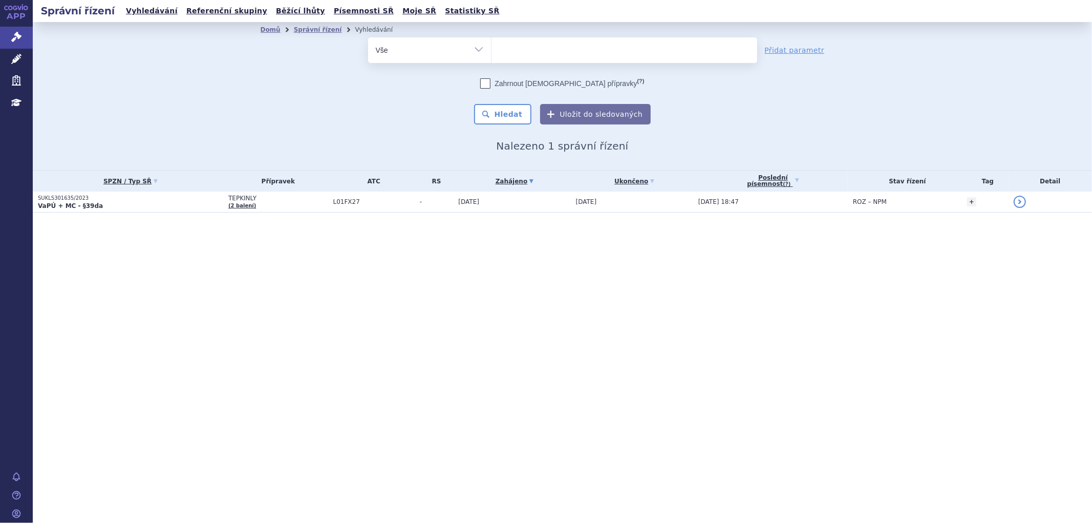
type input "SUKLS241413/2023"
click at [492, 51] on select "SUKLS301635/2023" at bounding box center [491, 50] width 1 height 26
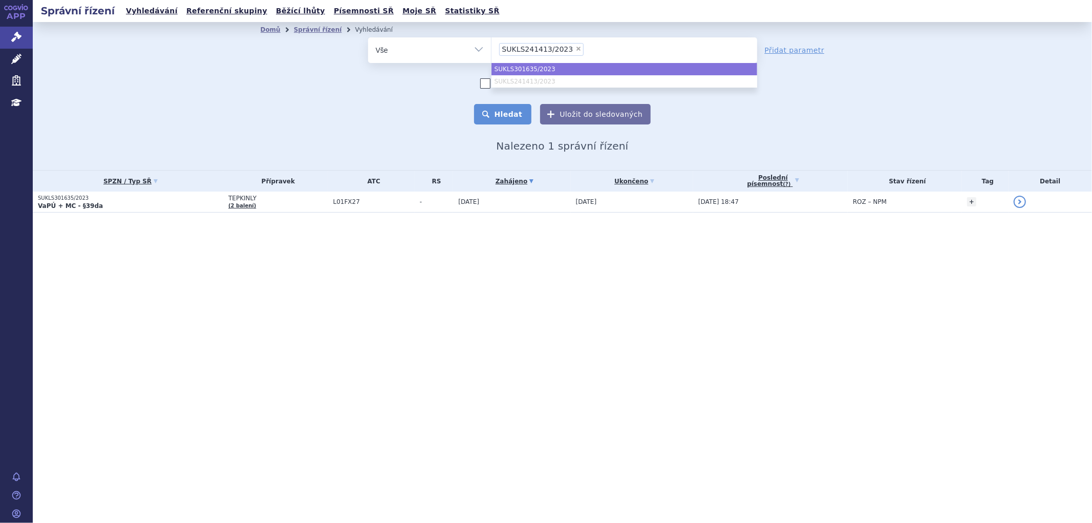
select select "SUKLS301635/2023"
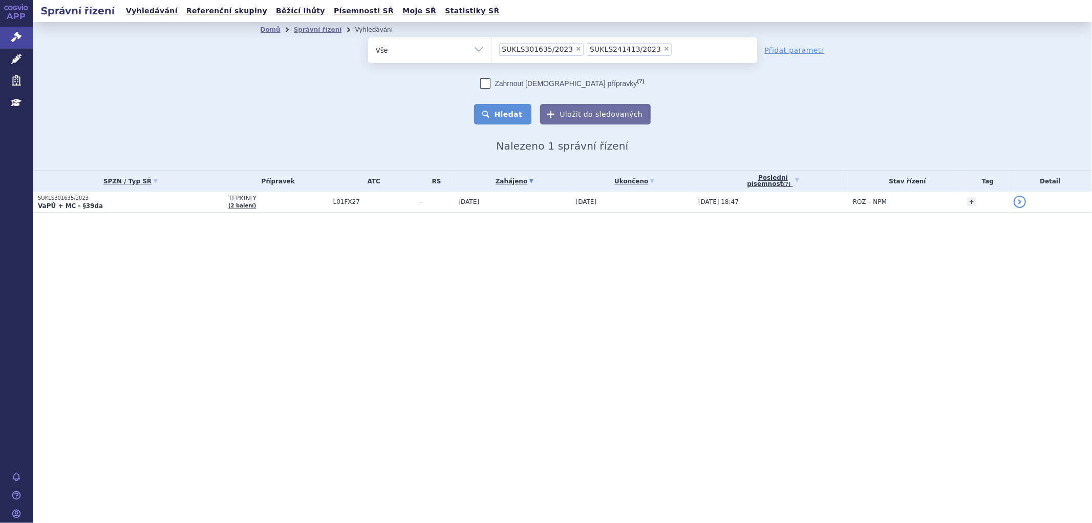
click at [513, 118] on button "Hledat" at bounding box center [503, 114] width 58 height 20
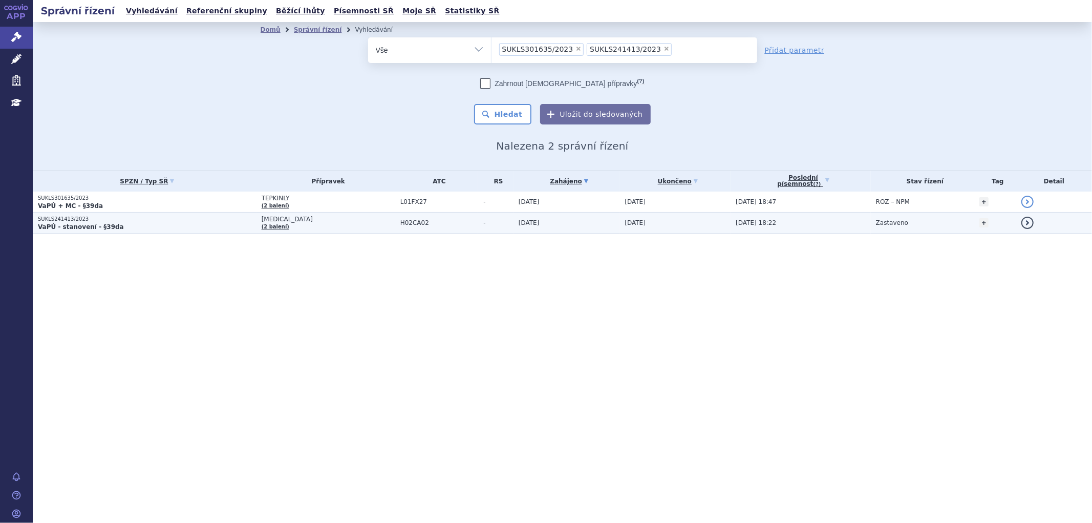
click at [249, 219] on p "SUKLS241413/2023" at bounding box center [147, 219] width 219 height 7
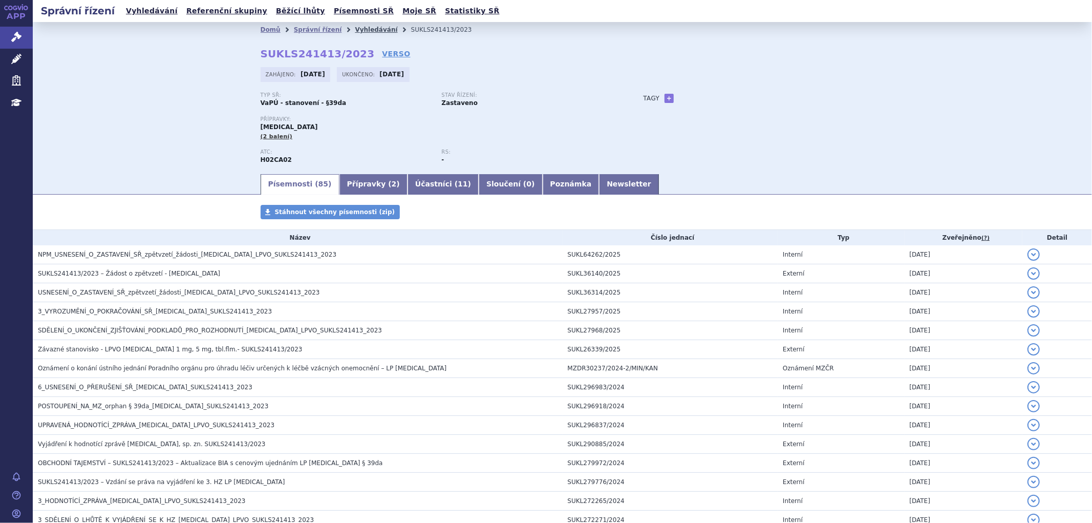
click at [371, 31] on link "Vyhledávání" at bounding box center [376, 29] width 43 height 7
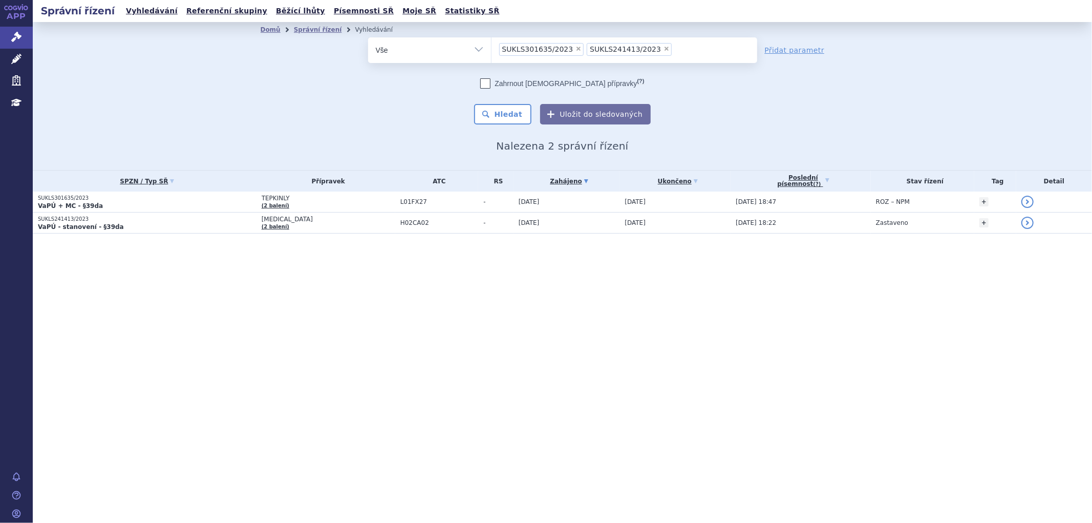
click at [664, 47] on span "×" at bounding box center [667, 49] width 6 height 6
click at [492, 47] on select "SUKLS301635/2023 SUKLS241413/2023" at bounding box center [491, 50] width 1 height 26
click at [576, 49] on span "×" at bounding box center [579, 49] width 6 height 6
click at [492, 49] on select "SUKLS301635/2023 SUKLS241413/2023" at bounding box center [491, 50] width 1 height 26
select select
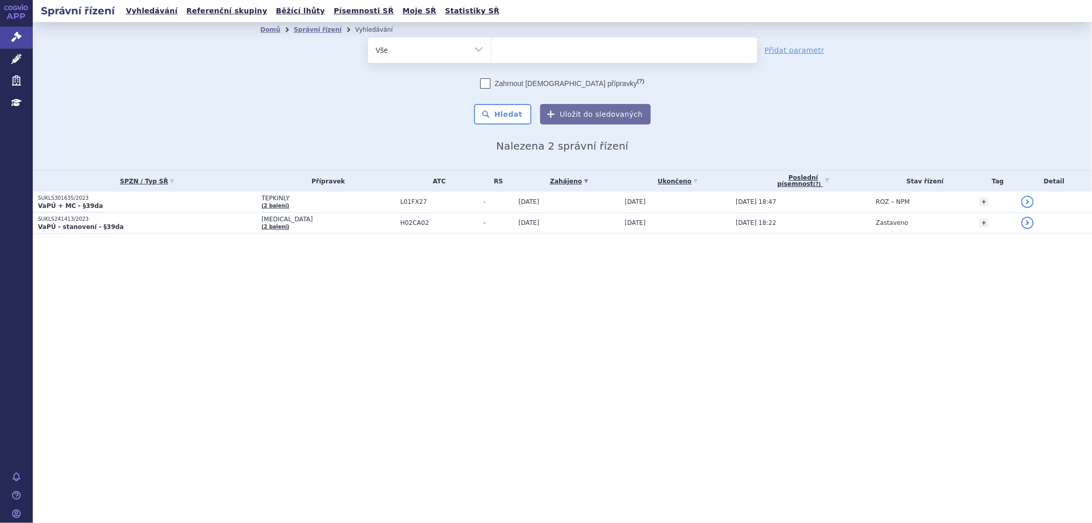
type input "SUKLS305546/2023"
select select "SUKLS305546/2023"
click at [511, 119] on button "Hledat" at bounding box center [503, 114] width 58 height 20
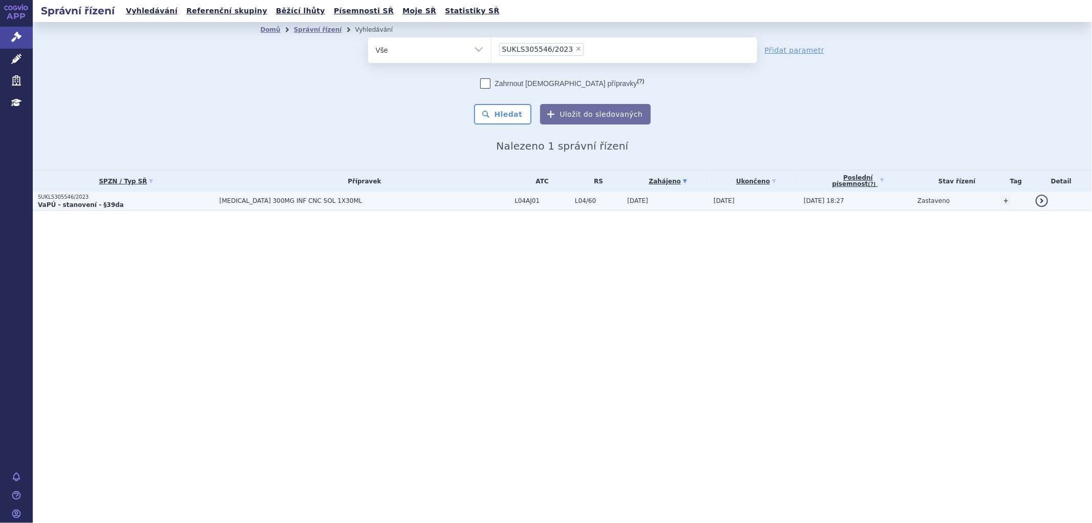
click at [393, 202] on span "[MEDICAL_DATA] 300MG INF CNC SOL 1X30ML" at bounding box center [348, 200] width 256 height 7
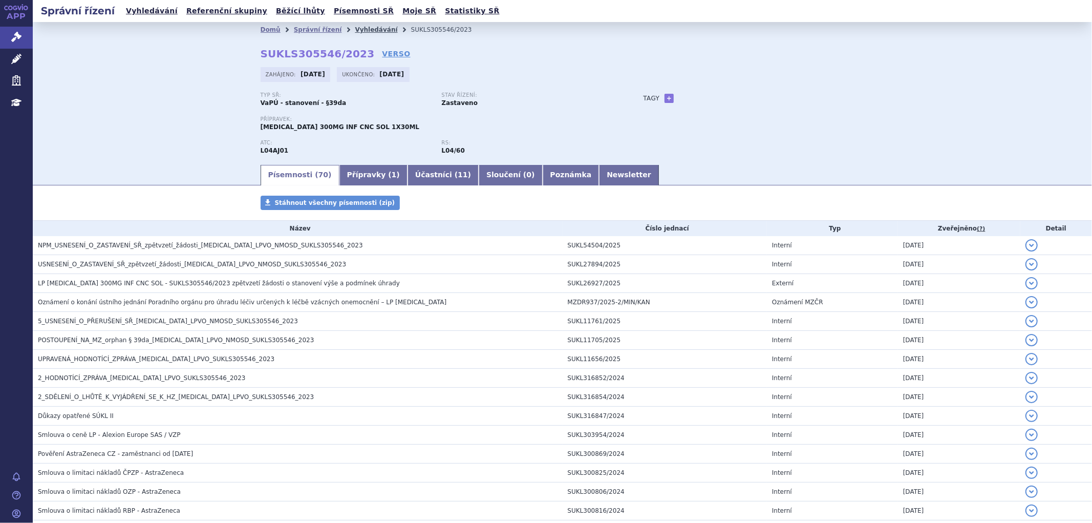
click at [358, 27] on link "Vyhledávání" at bounding box center [376, 29] width 43 height 7
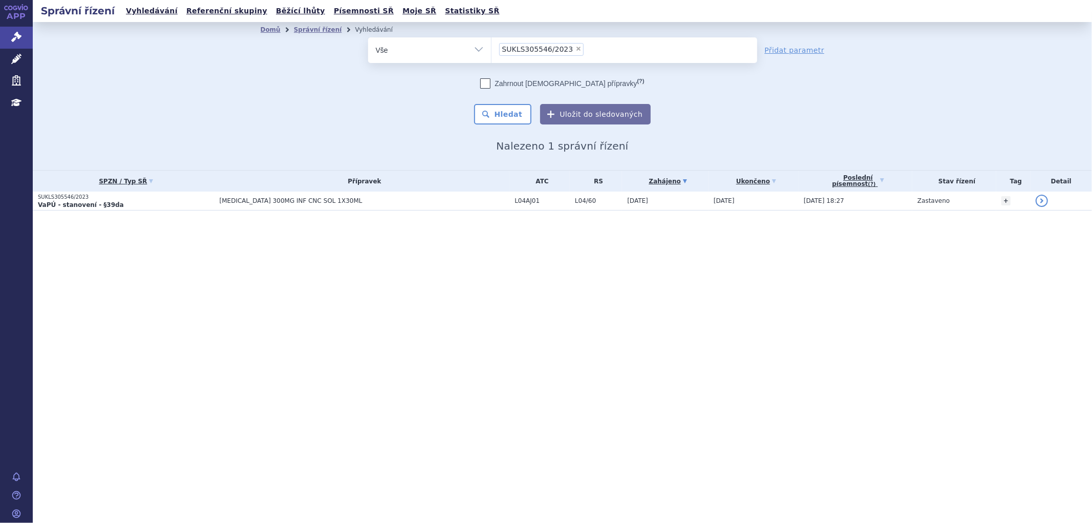
click at [576, 50] on span "×" at bounding box center [579, 49] width 6 height 6
click at [492, 50] on select "SUKLS305546/2023" at bounding box center [491, 50] width 1 height 26
select select
type input "SUKLS49084/2024"
select select "SUKLS49084/2024"
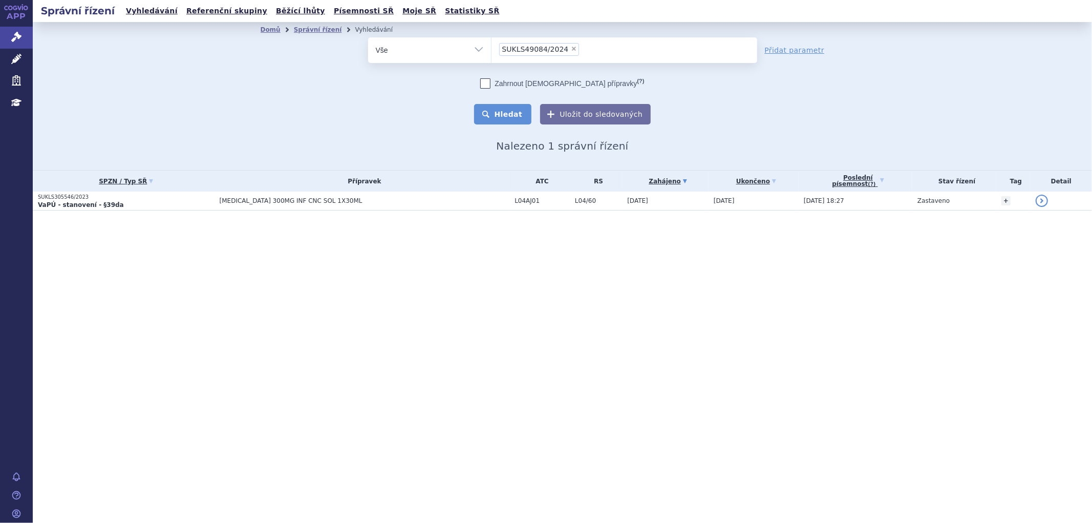
click at [509, 104] on button "Hledat" at bounding box center [503, 114] width 58 height 20
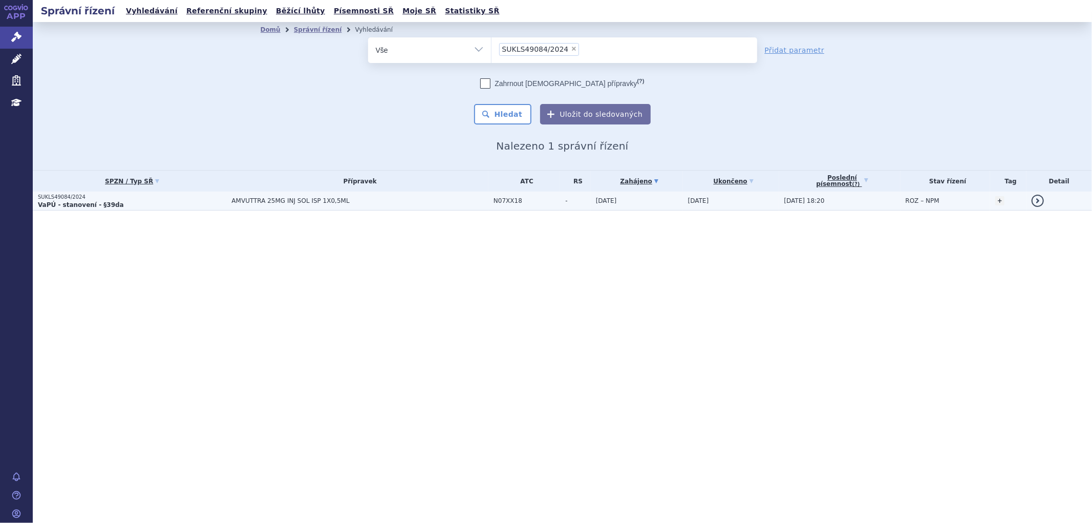
click at [351, 200] on span "AMVUTTRA 25MG INJ SOL ISP 1X0,5ML" at bounding box center [360, 200] width 256 height 7
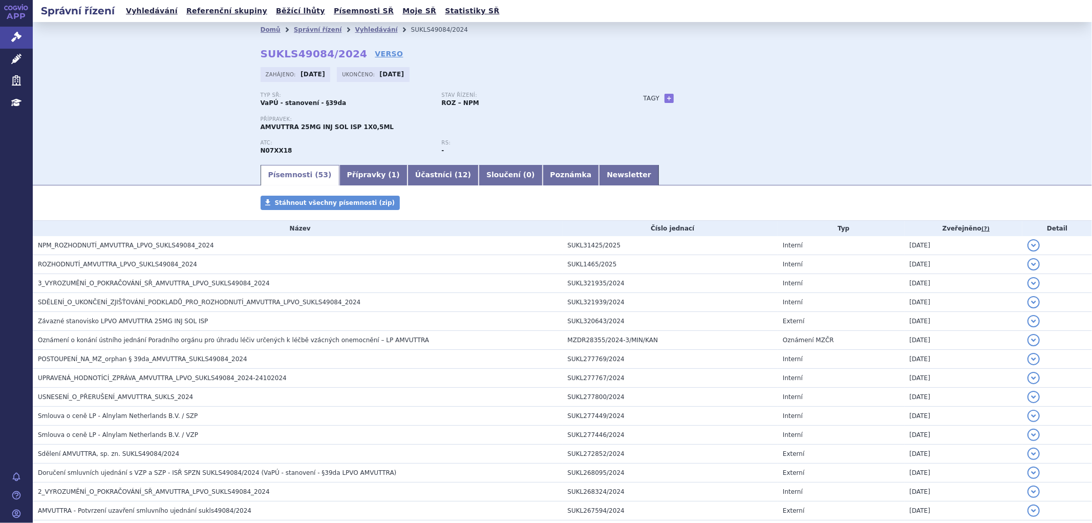
click at [221, 245] on h3 "NPM_ROZHODNUTÍ_AMVUTTRA_LPVO_SUKLS49084_2024" at bounding box center [300, 245] width 525 height 10
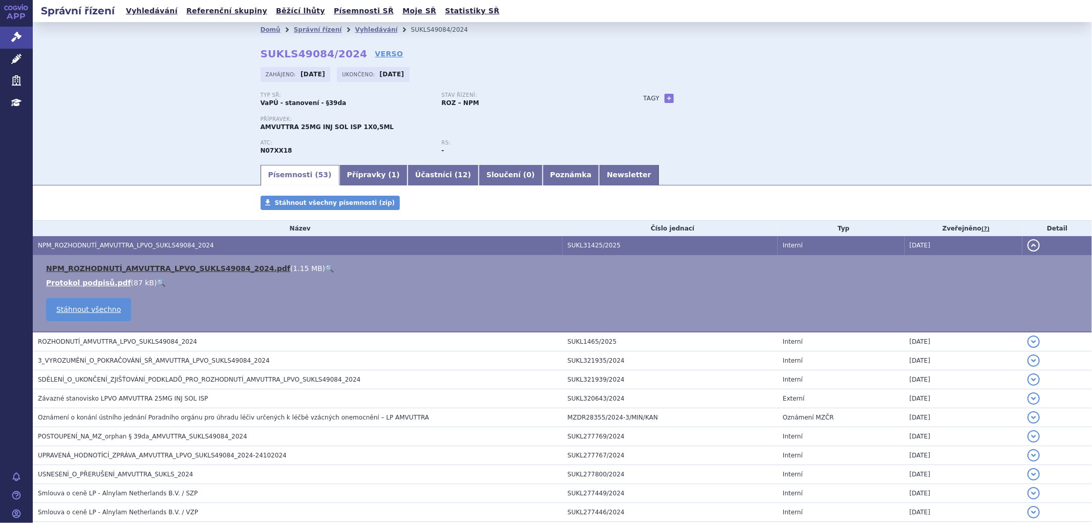
click at [200, 272] on link "NPM_ROZHODNUTÍ_AMVUTTRA_LPVO_SUKLS49084_2024.pdf" at bounding box center [168, 268] width 244 height 8
click at [363, 27] on link "Vyhledávání" at bounding box center [376, 29] width 43 height 7
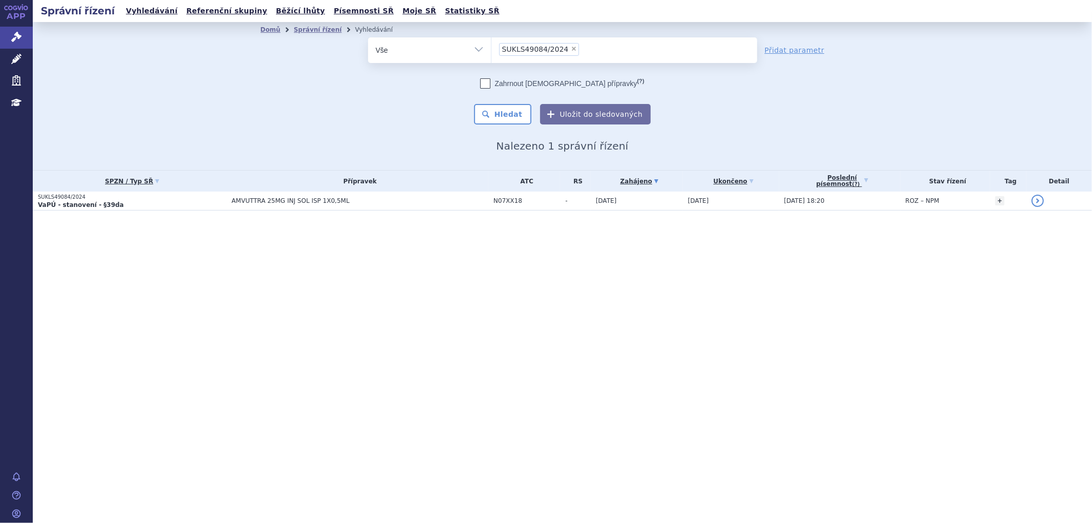
click at [571, 50] on span "×" at bounding box center [574, 49] width 6 height 6
click at [492, 50] on select "SUKLS49084/2024" at bounding box center [491, 50] width 1 height 26
select select
paste input "SUKLS253339/2023"
type input "SUKLS253339/2023"
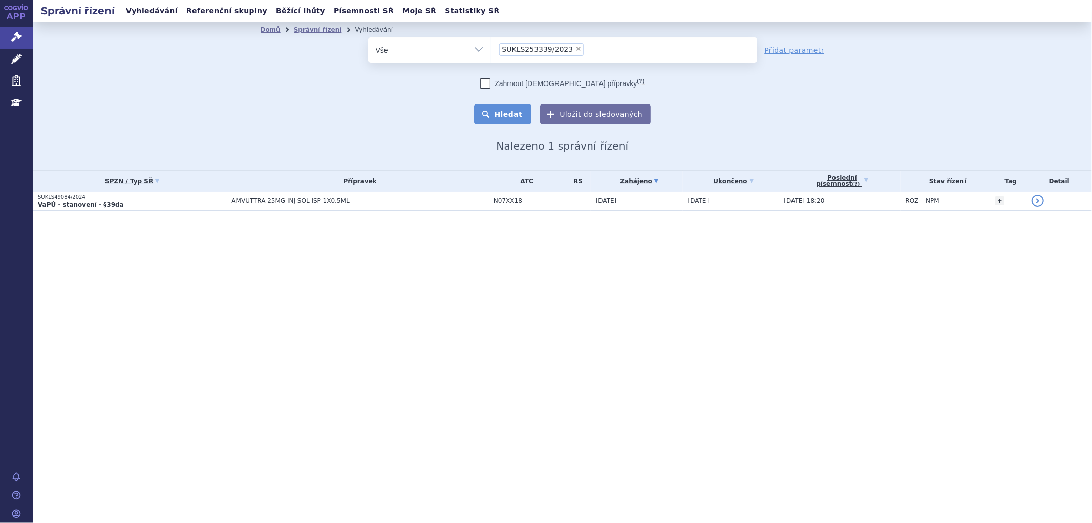
select select "SUKLS253339/2023"
click at [525, 113] on button "Hledat" at bounding box center [503, 114] width 58 height 20
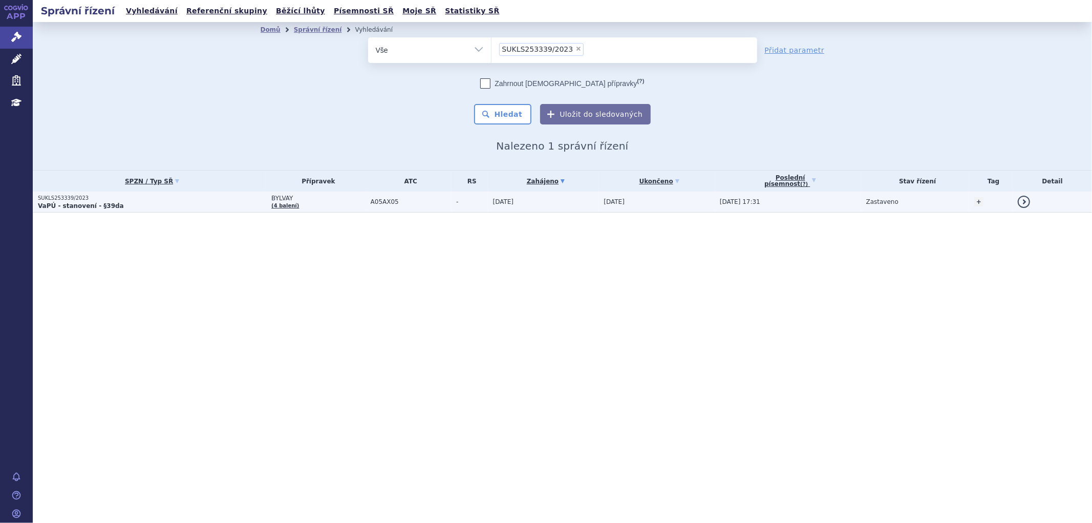
click at [301, 202] on td "BYLVAY (4 balení)" at bounding box center [315, 202] width 99 height 21
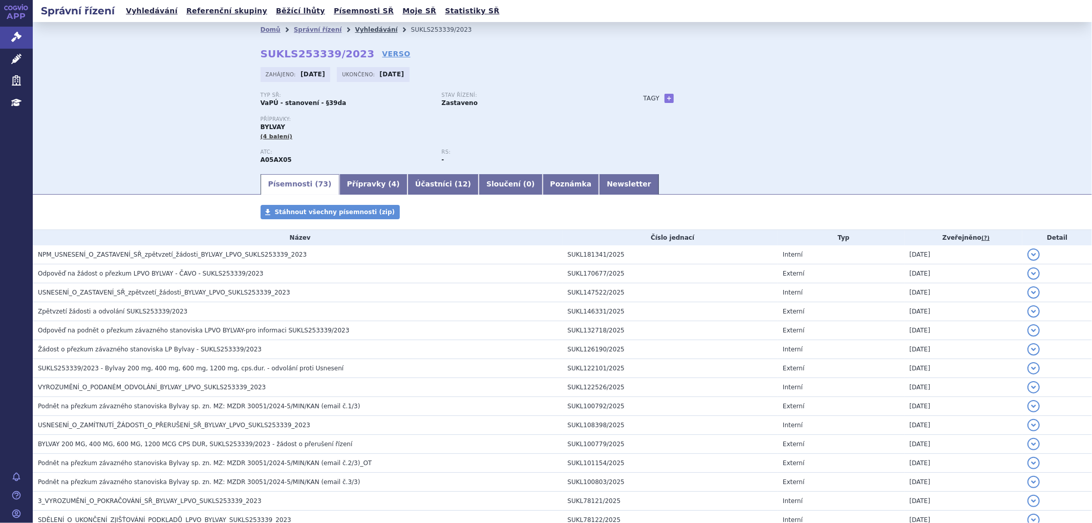
click at [365, 33] on link "Vyhledávání" at bounding box center [376, 29] width 43 height 7
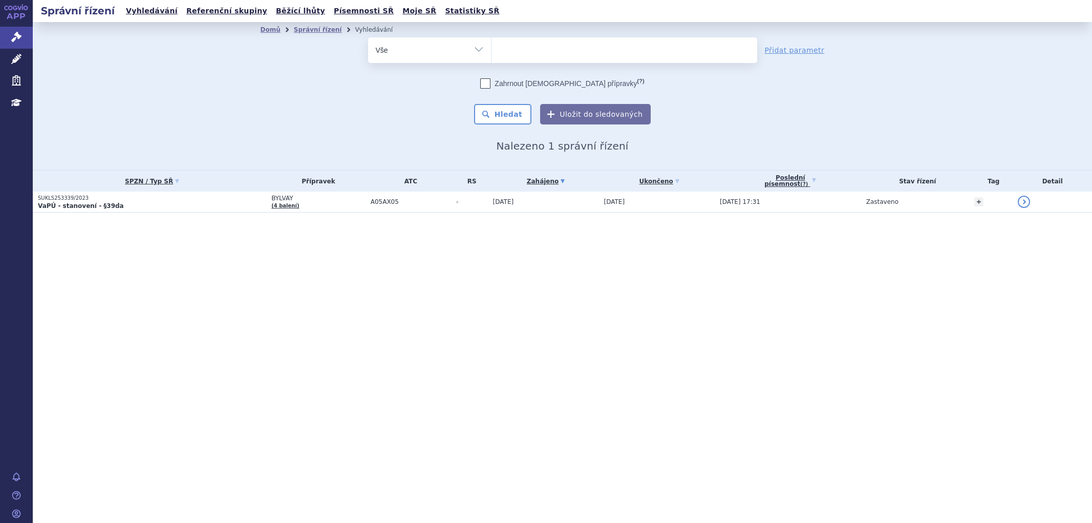
select select
type input "SUKLS7580/2024"
select select "SUKLS7580/2024"
click at [503, 116] on button "Hledat" at bounding box center [503, 114] width 58 height 20
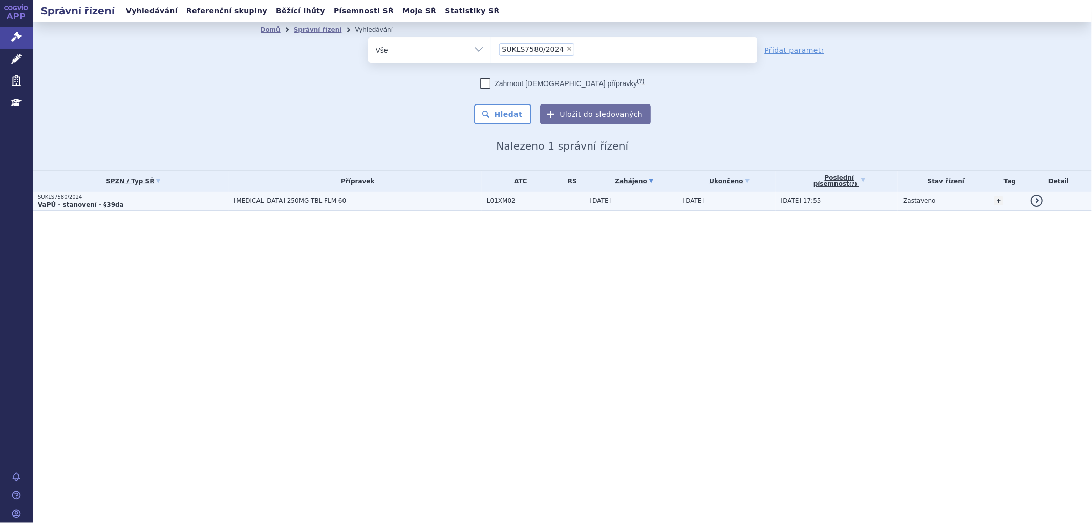
click at [270, 203] on span "[MEDICAL_DATA] 250MG TBL FLM 60" at bounding box center [358, 200] width 248 height 7
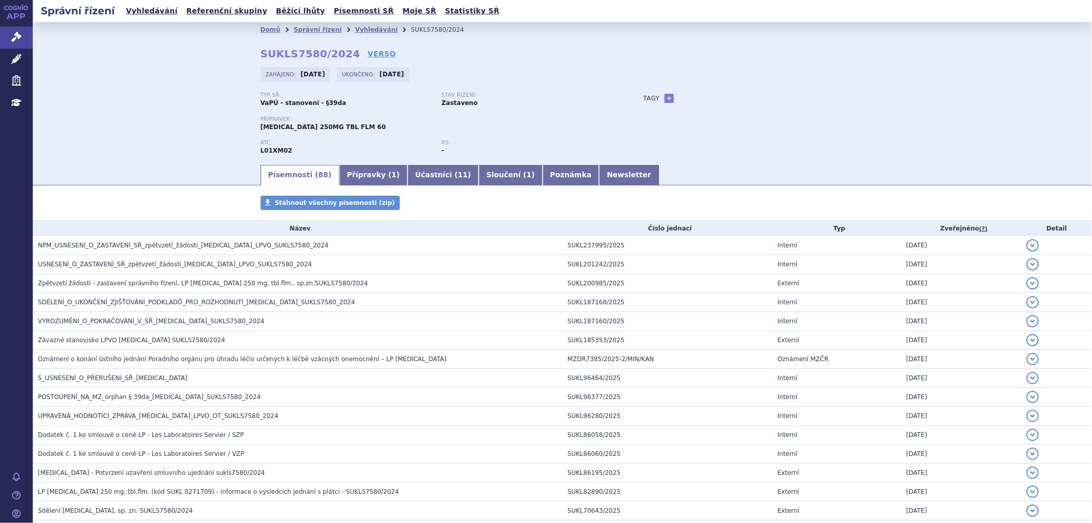
click at [380, 29] on li "Vyhledávání" at bounding box center [383, 29] width 56 height 15
click at [366, 28] on link "Vyhledávání" at bounding box center [376, 29] width 43 height 7
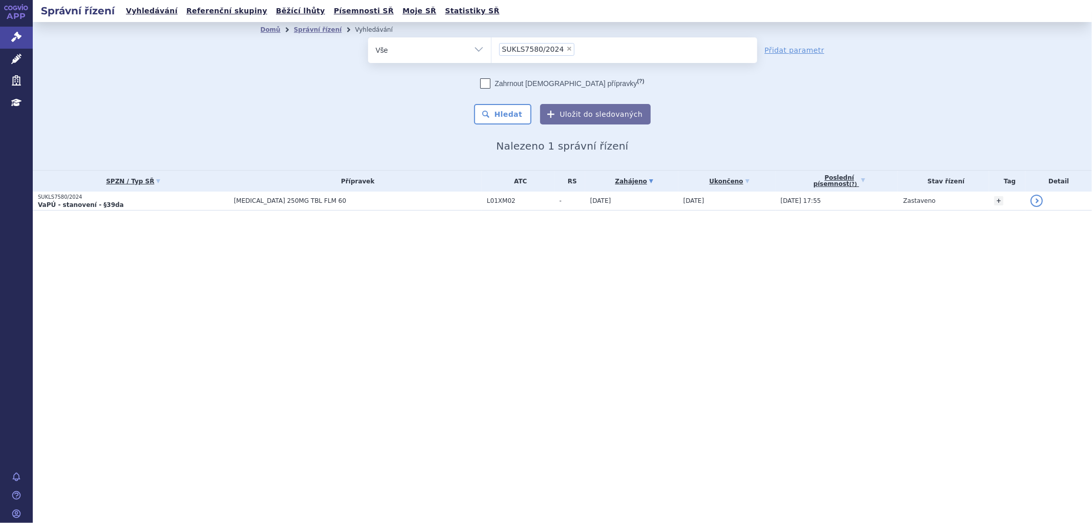
click at [566, 49] on span "×" at bounding box center [569, 49] width 6 height 6
click at [492, 49] on select "SUKLS7580/2024" at bounding box center [491, 50] width 1 height 26
select select
type input "sa"
type input "sar"
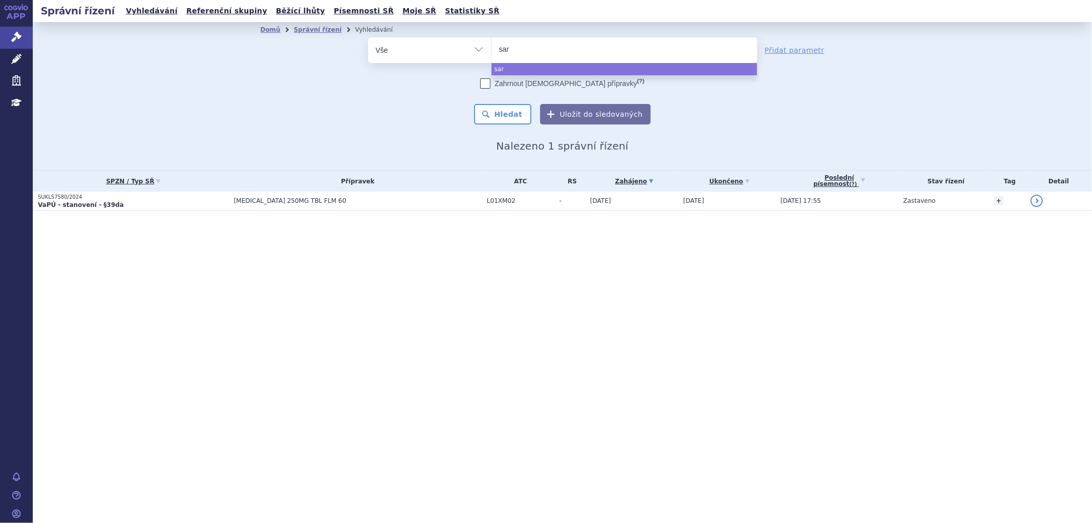
type input "sarc"
type input "sarcl"
type input "sarcli"
type input "sarclisa"
select select "sarclisa"
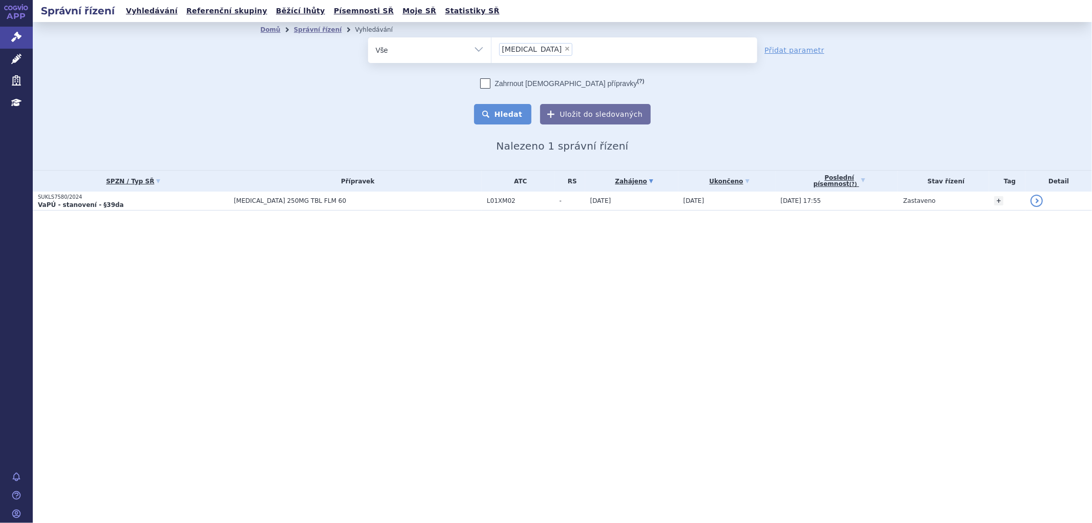
click at [509, 113] on button "Hledat" at bounding box center [503, 114] width 58 height 20
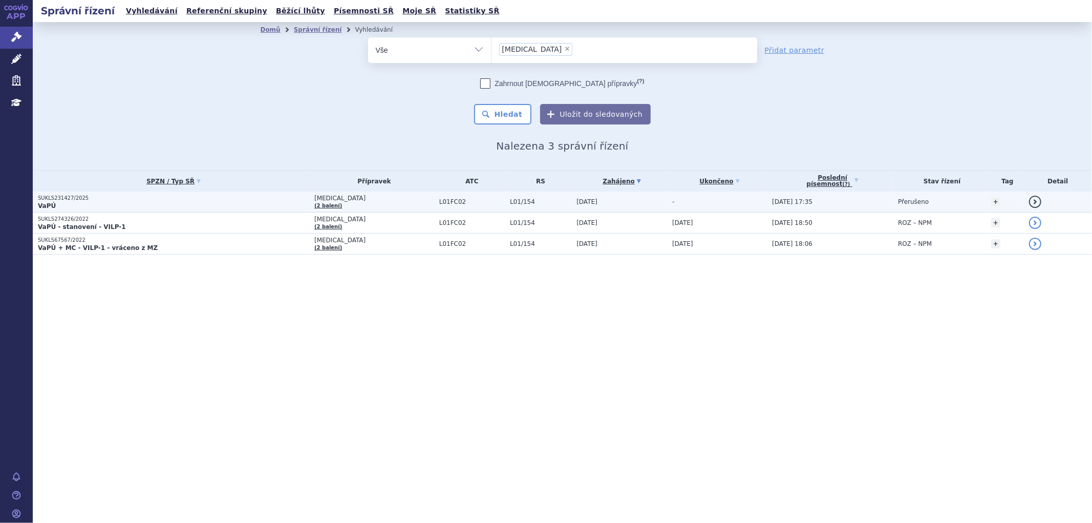
click at [511, 203] on span "L01/154" at bounding box center [540, 201] width 61 height 7
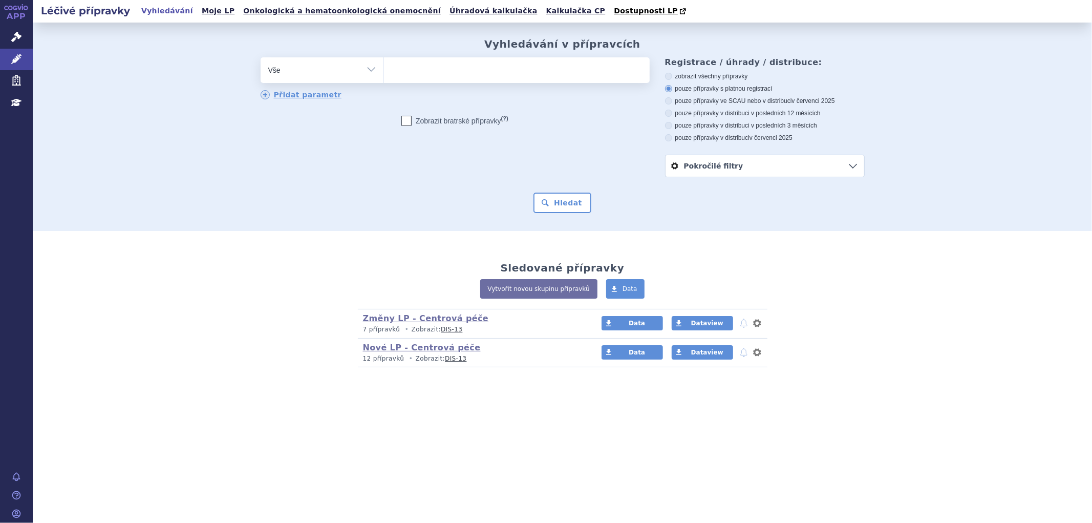
click at [443, 72] on ul at bounding box center [517, 68] width 266 height 22
click at [384, 72] on select at bounding box center [384, 70] width 1 height 26
paste input "0268132"
type input "0268132"
click at [560, 206] on button "Hledat" at bounding box center [563, 203] width 58 height 20
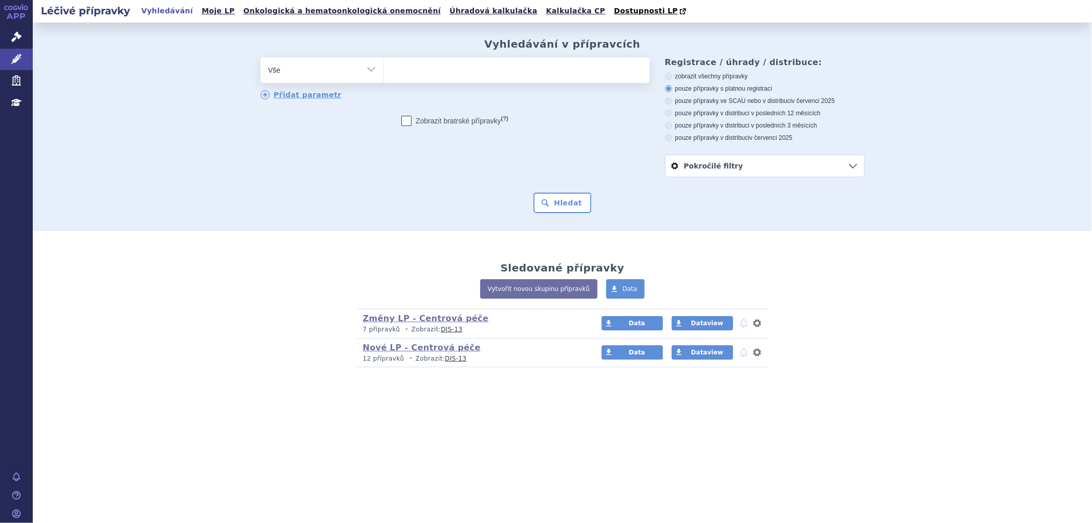
select select "0268132"
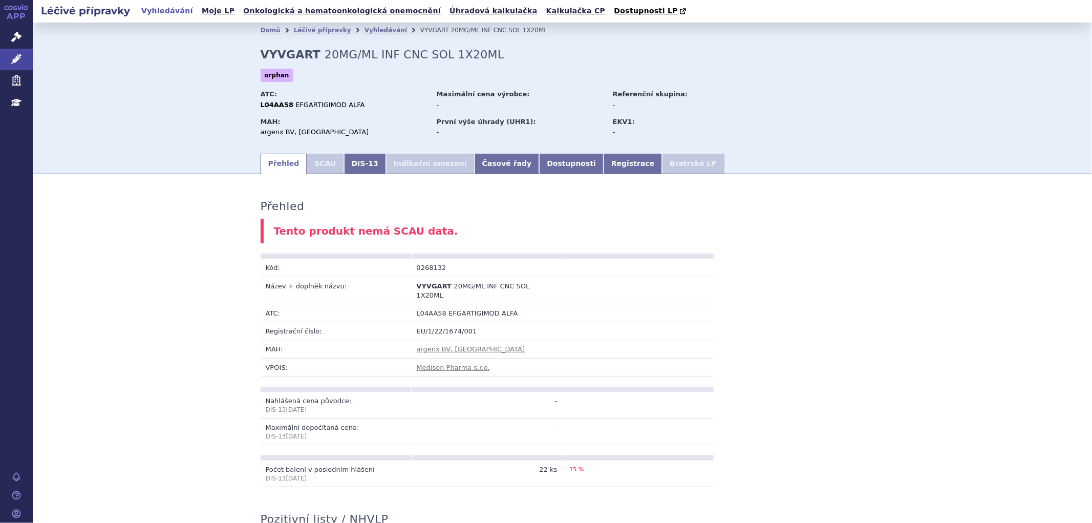
click at [893, 194] on div "Přehled Tento produkt nemá SCAU data. Kód: 0268132 Název + doplněk názvu: VYVGA…" at bounding box center [563, 530] width 1060 height 693
click at [451, 287] on span "20MG/ML INF CNC SOL 1X20ML" at bounding box center [473, 290] width 113 height 17
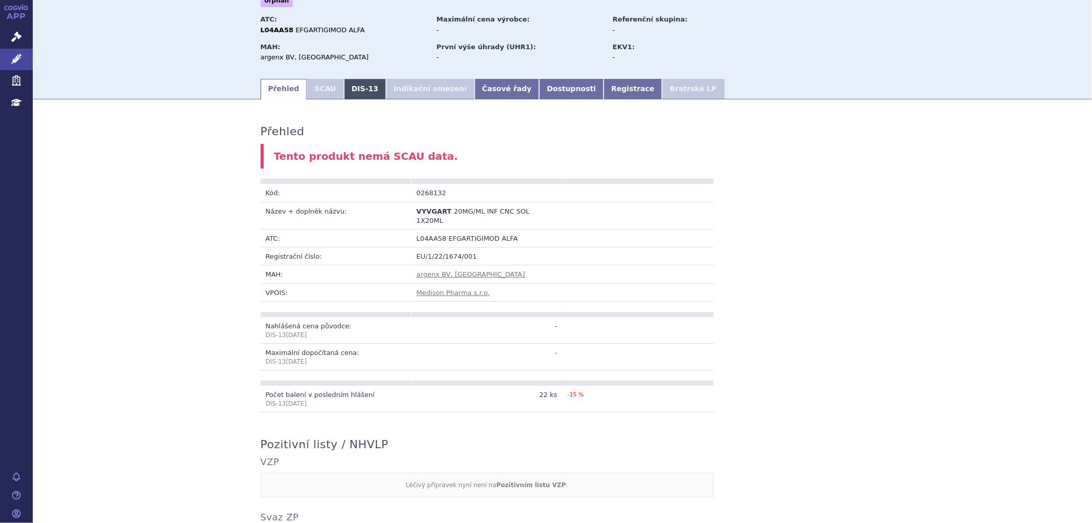
scroll to position [69, 0]
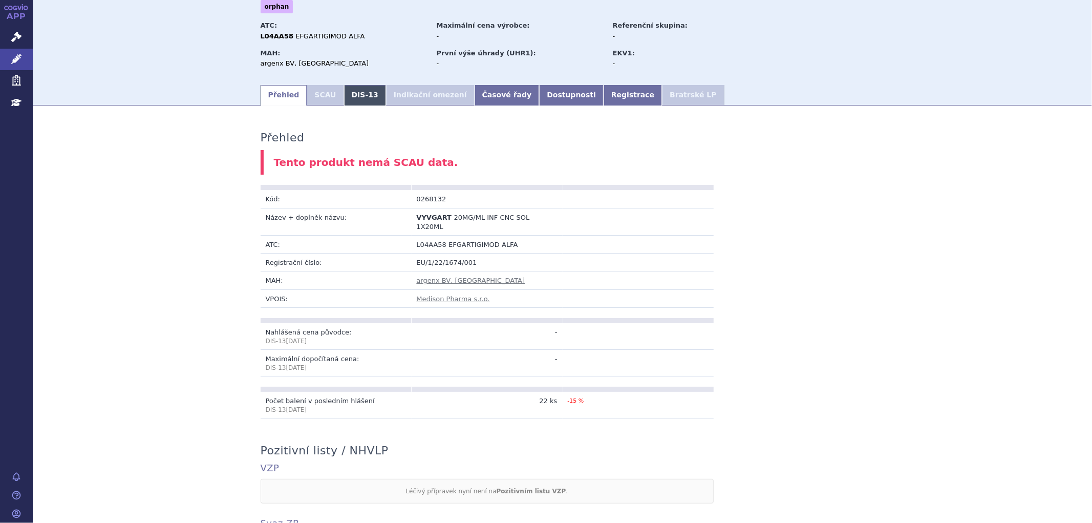
click at [353, 90] on link "DIS-13" at bounding box center [365, 95] width 42 height 20
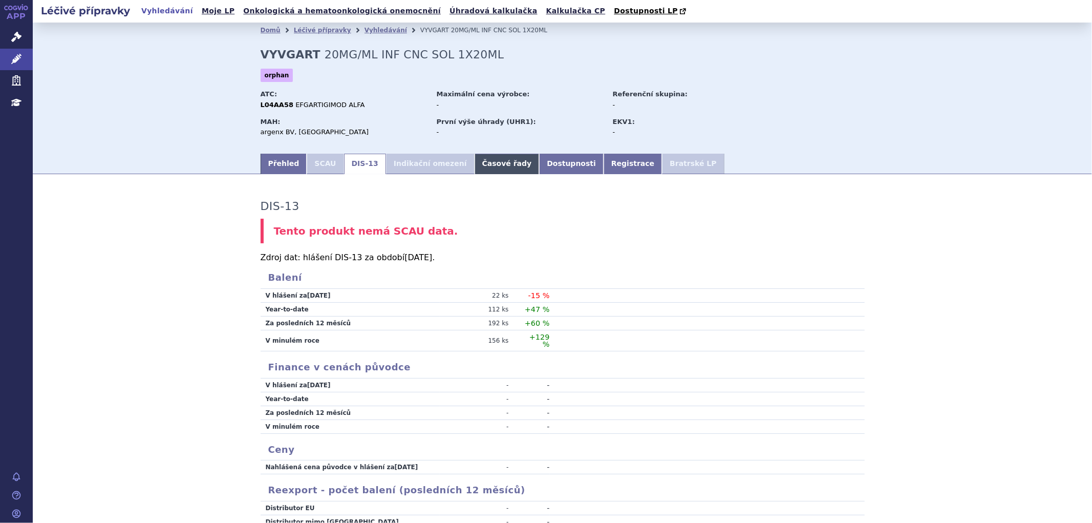
click at [477, 165] on link "Časové řady" at bounding box center [507, 164] width 65 height 20
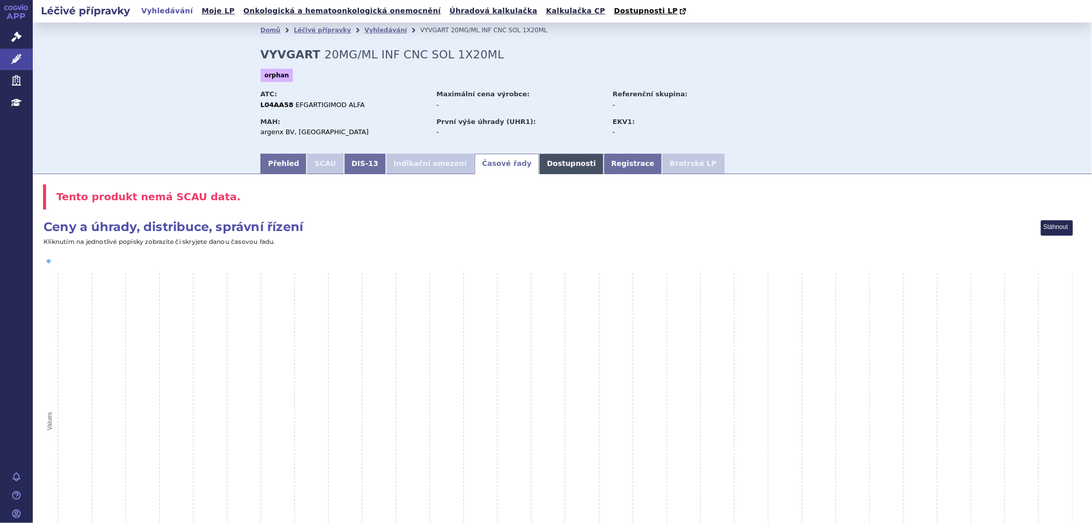
click at [539, 162] on link "Dostupnosti" at bounding box center [571, 164] width 65 height 20
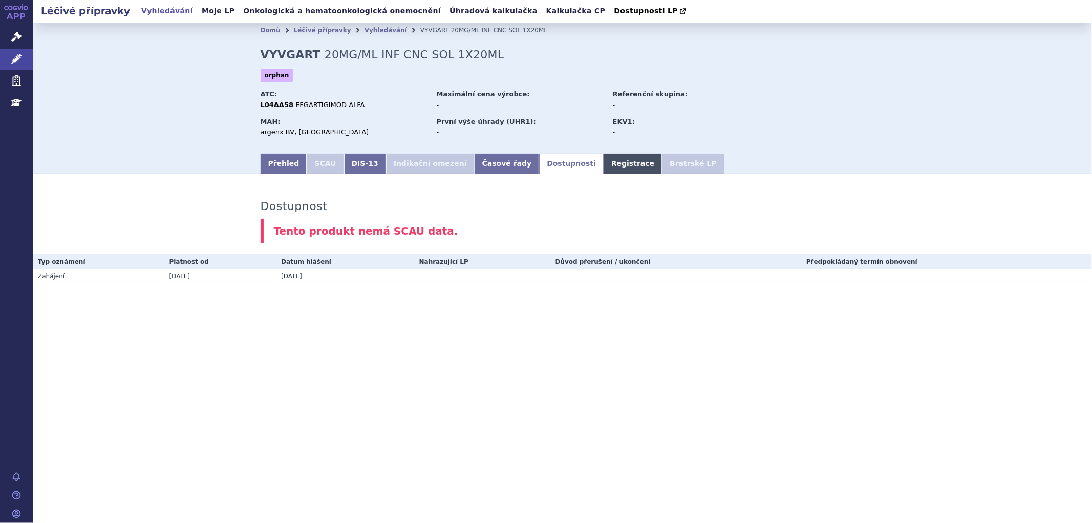
click at [604, 161] on link "Registrace" at bounding box center [633, 164] width 58 height 20
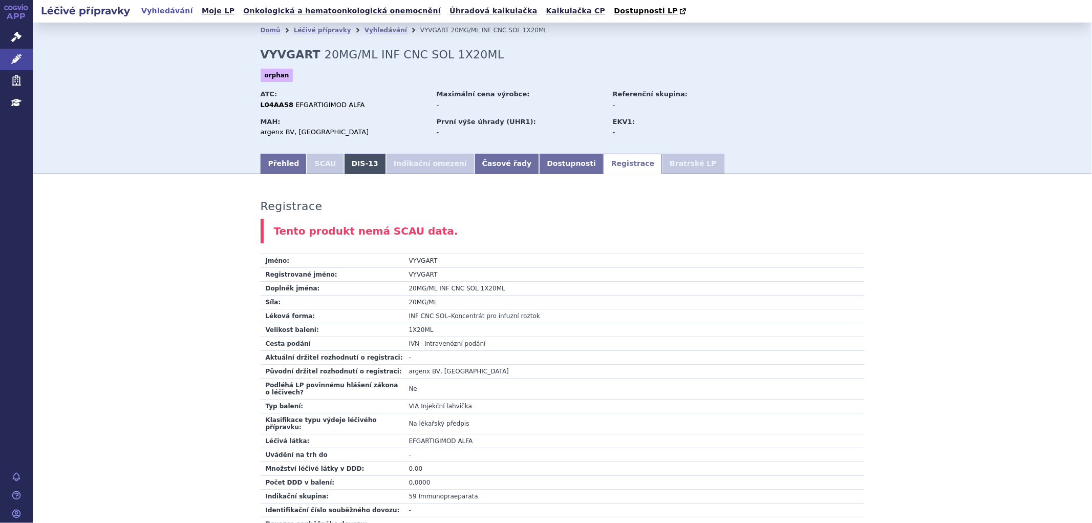
click at [353, 166] on link "DIS-13" at bounding box center [365, 164] width 42 height 20
